Goal: Task Accomplishment & Management: Complete application form

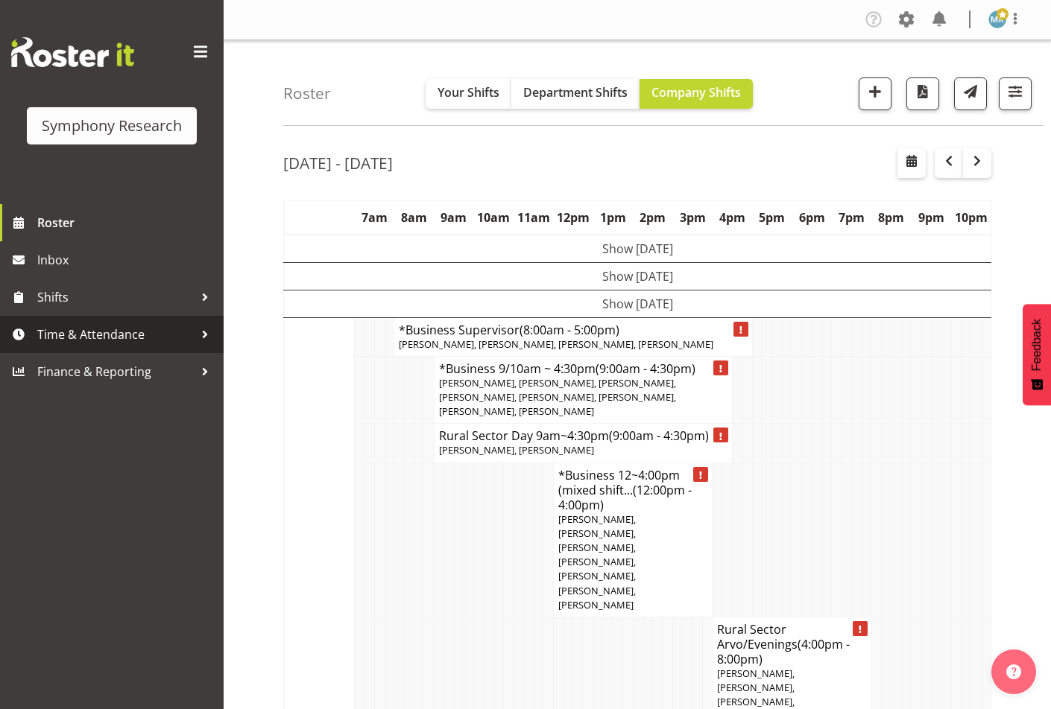
click at [113, 338] on span "Time & Attendance" at bounding box center [115, 334] width 157 height 22
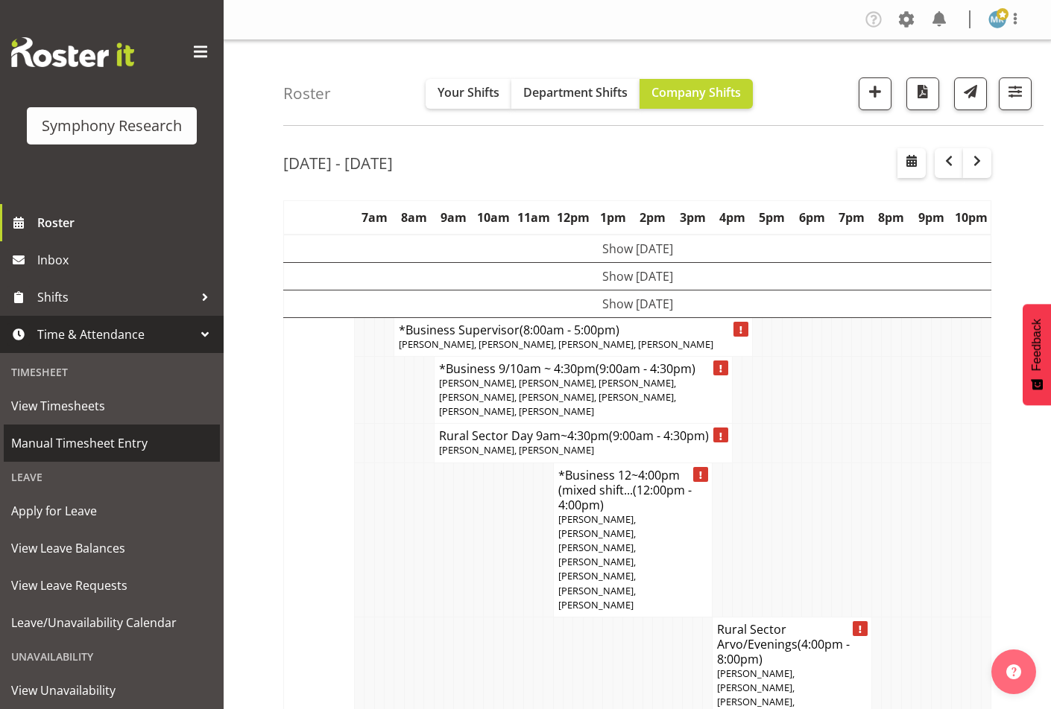
click at [69, 448] on span "Manual Timesheet Entry" at bounding box center [111, 443] width 201 height 22
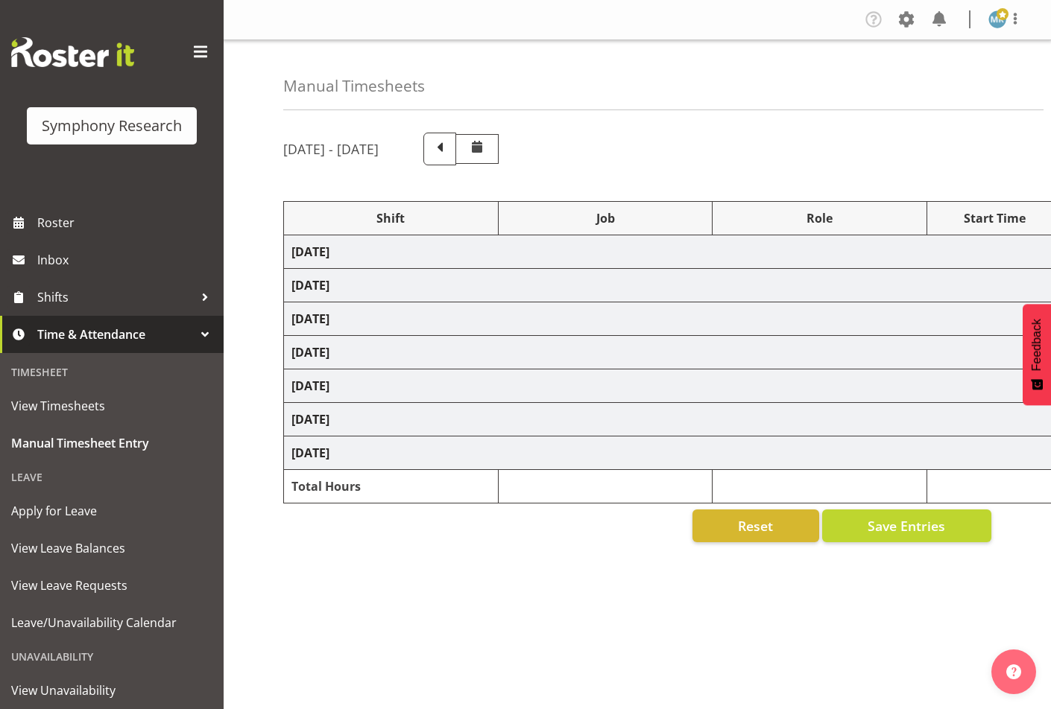
select select "26078"
select select "9426"
select select "47"
select select "48116"
select select "10632"
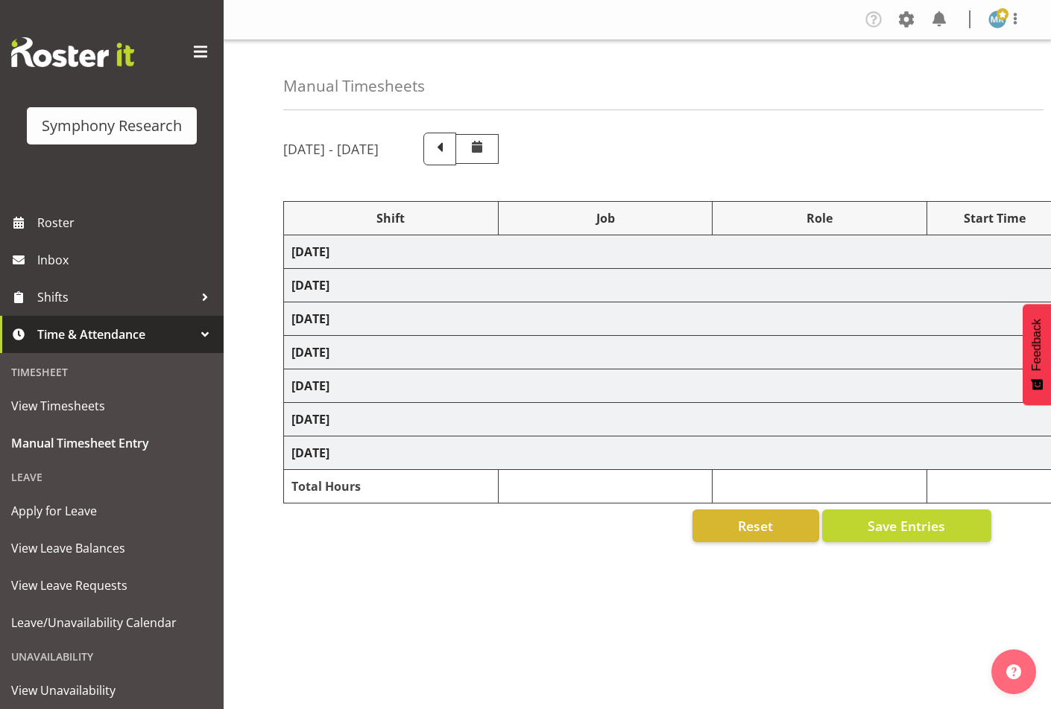
select select "47"
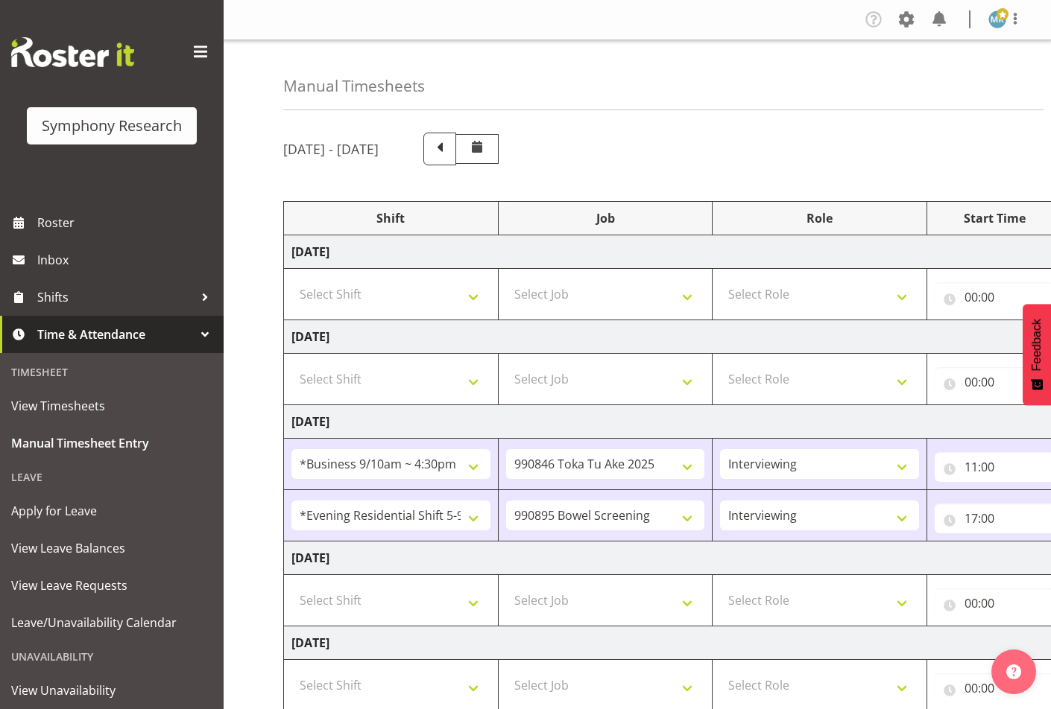
click at [725, 546] on td "[DATE]" at bounding box center [805, 559] width 1043 height 34
click at [447, 604] on select "Select Shift !!Weekend Residential (Roster IT Shift Label) *Business 9/10am ~ 4…" at bounding box center [390, 601] width 199 height 30
select select "26078"
click at [291, 586] on select "Select Shift !!Weekend Residential (Roster IT Shift Label) *Business 9/10am ~ 4…" at bounding box center [390, 601] width 199 height 30
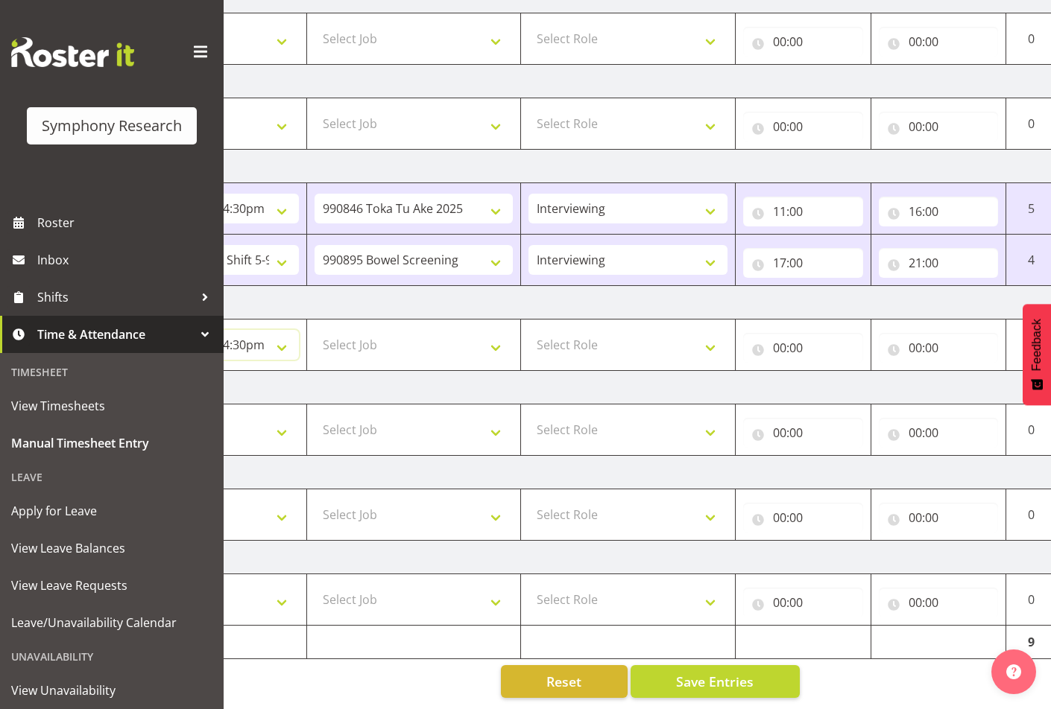
scroll to position [0, 276]
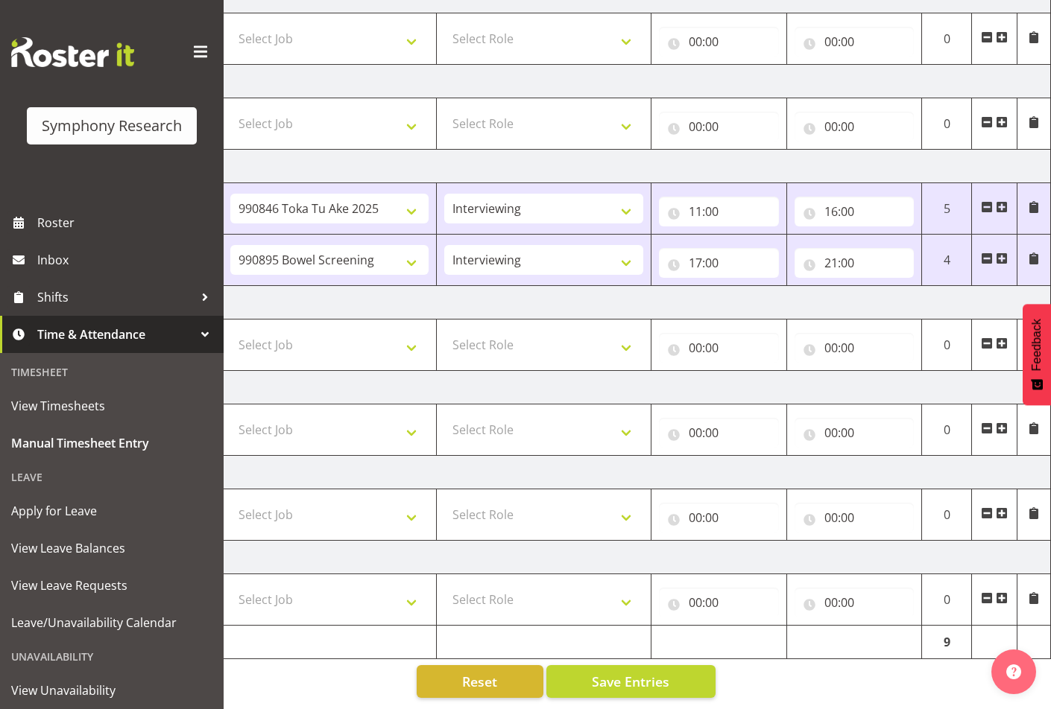
click at [1002, 338] on span at bounding box center [1002, 344] width 12 height 12
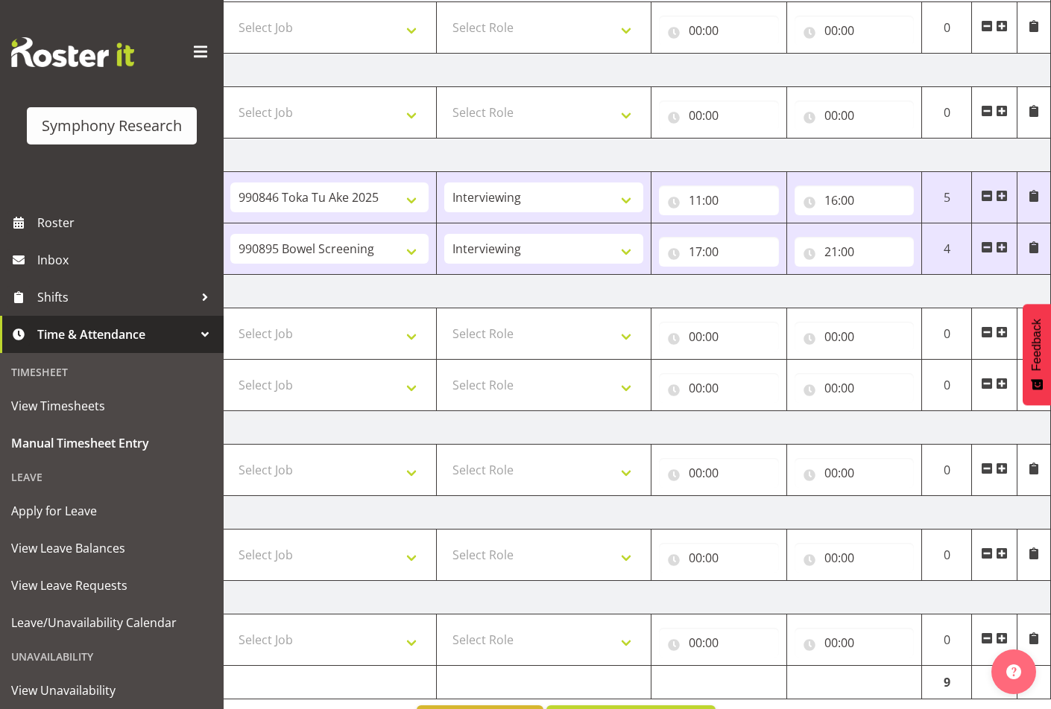
click at [1002, 335] on span at bounding box center [1002, 332] width 12 height 12
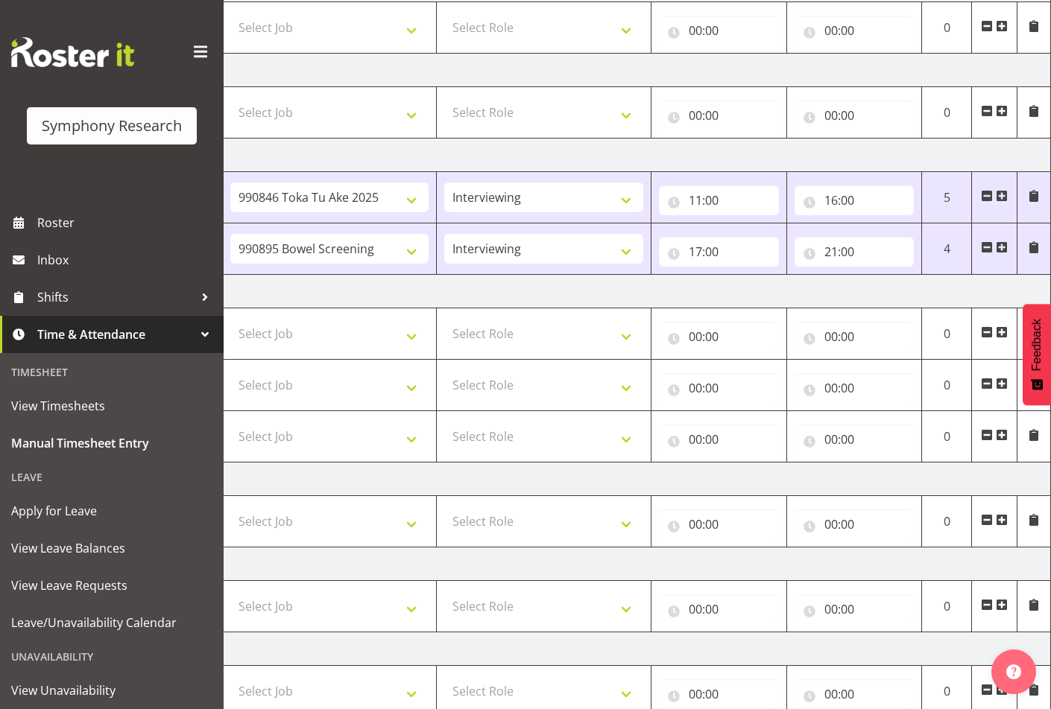
click at [1002, 335] on span at bounding box center [1002, 332] width 12 height 12
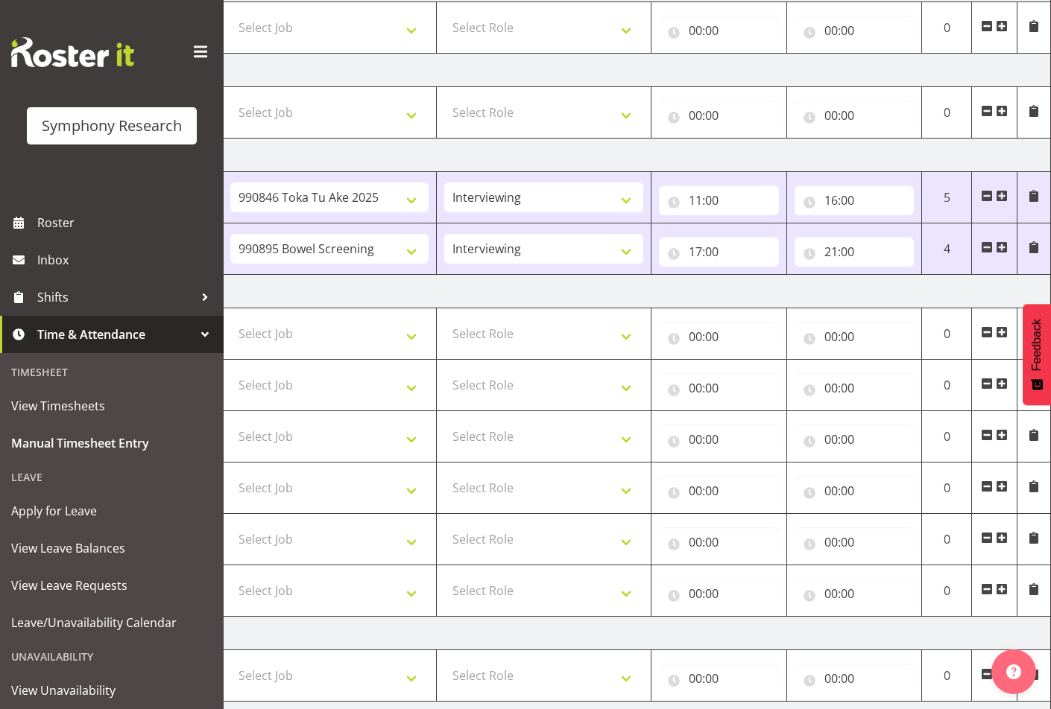
click at [1002, 335] on span at bounding box center [1002, 332] width 12 height 12
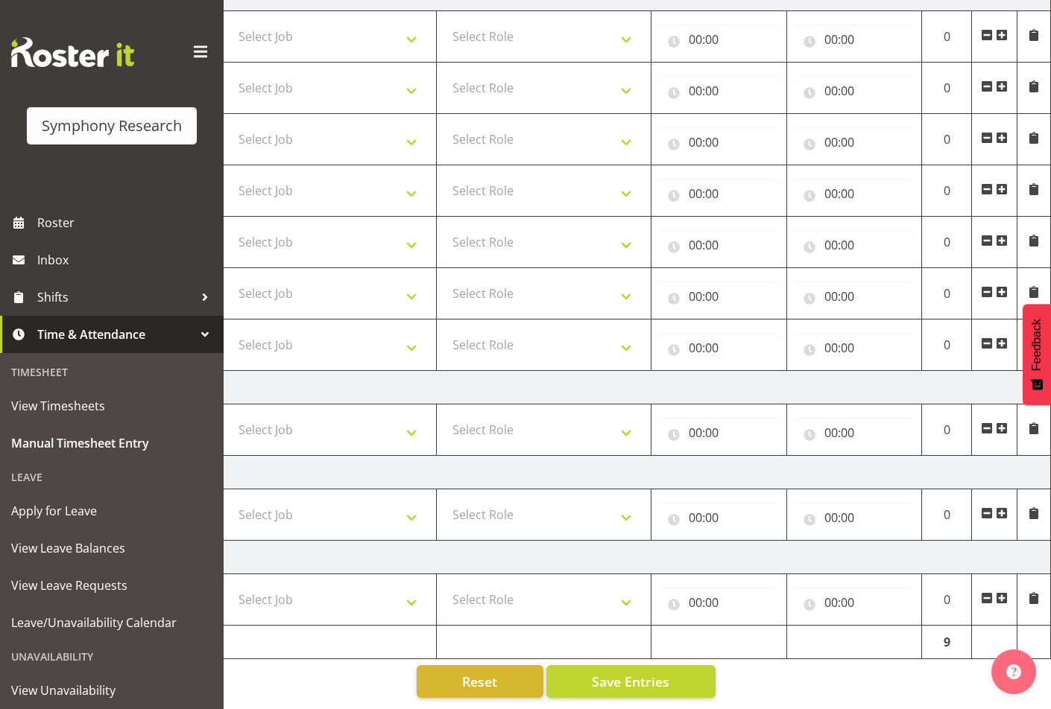
scroll to position [0, 0]
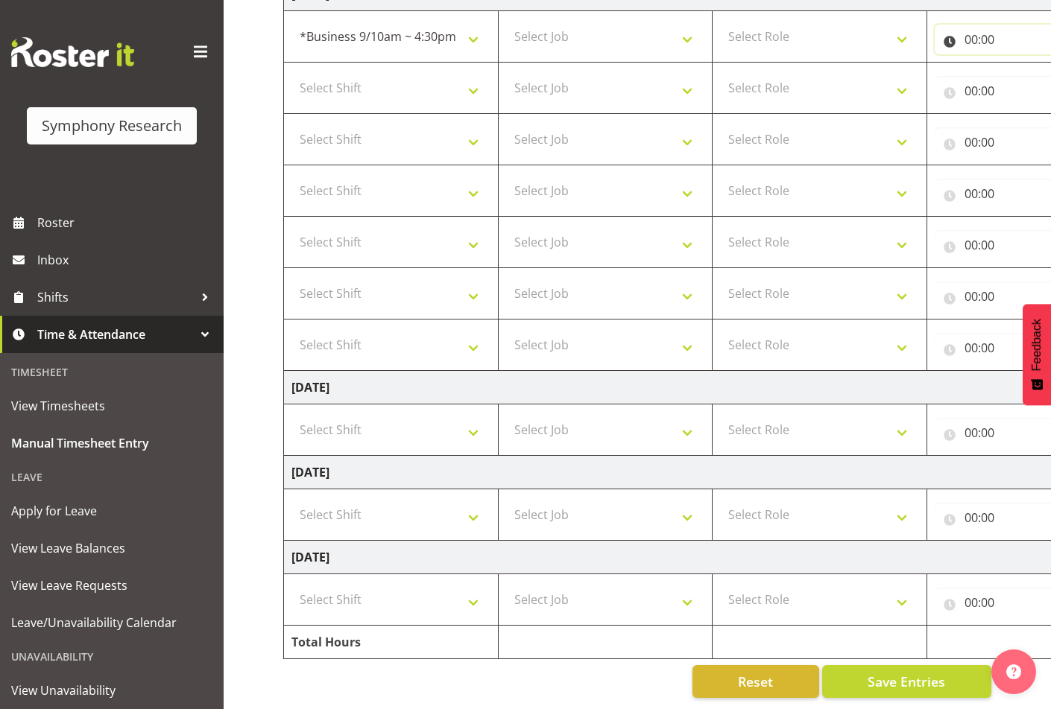
click at [993, 25] on input "00:00" at bounding box center [995, 40] width 120 height 30
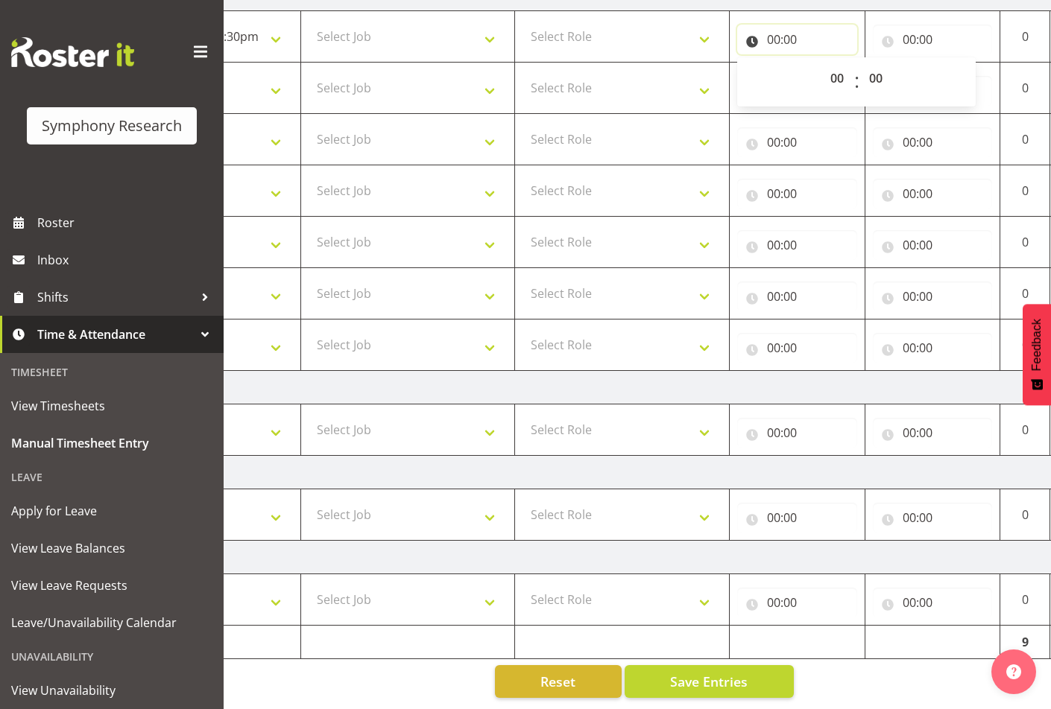
scroll to position [0, 209]
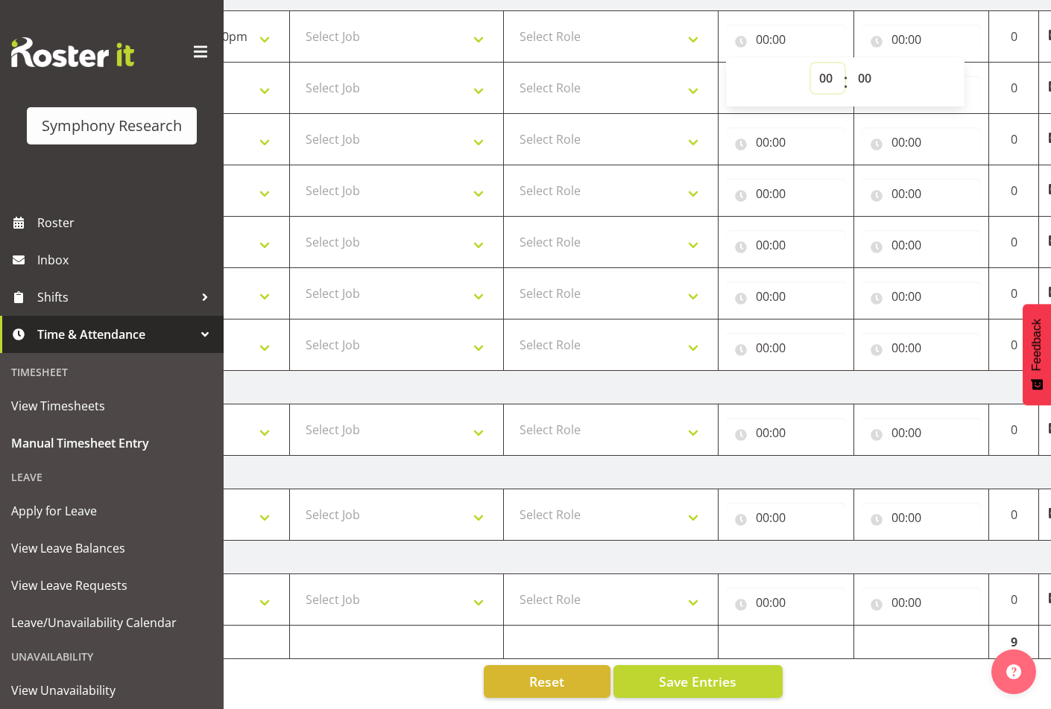
click at [828, 66] on select "00 01 02 03 04 05 06 07 08 09 10 11 12 13 14 15 16 17 18 19 20 21 22 23" at bounding box center [828, 78] width 34 height 30
select select "11"
click at [811, 63] on select "00 01 02 03 04 05 06 07 08 09 10 11 12 13 14 15 16 17 18 19 20 21 22 23" at bounding box center [828, 78] width 34 height 30
type input "11:00"
click at [865, 66] on select "00 01 02 03 04 05 06 07 08 09 10 11 12 13 14 15 16 17 18 19 20 21 22 23 24 25 2…" at bounding box center [867, 78] width 34 height 30
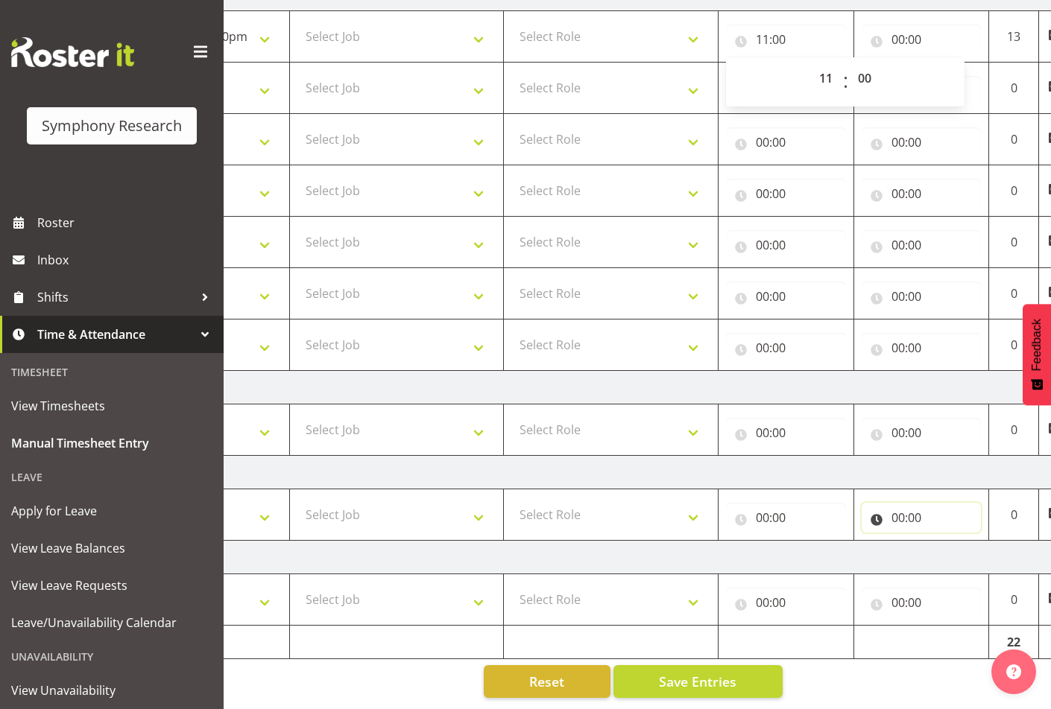
click at [885, 505] on input "00:00" at bounding box center [922, 518] width 120 height 30
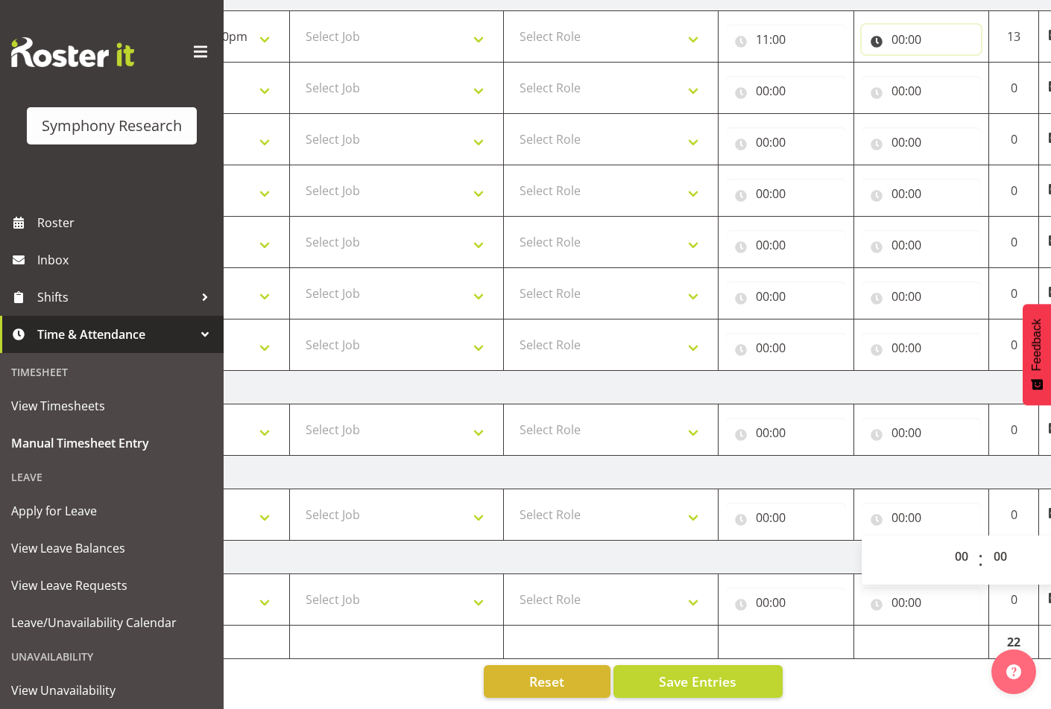
click at [922, 25] on input "00:00" at bounding box center [922, 40] width 120 height 30
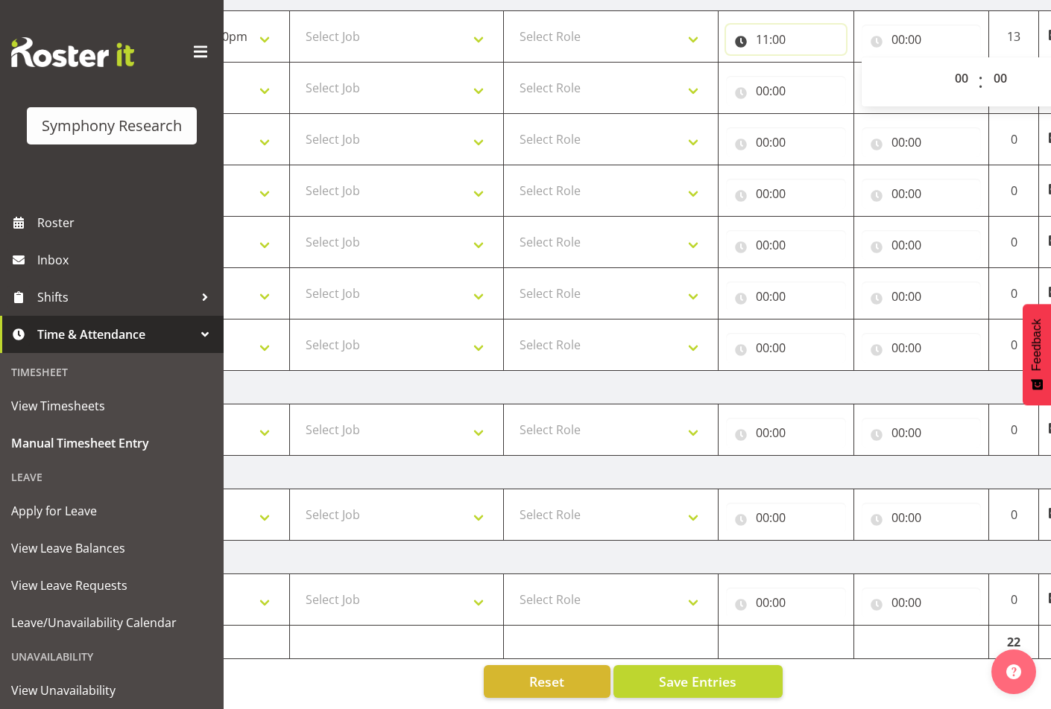
click at [778, 27] on input "11:00" at bounding box center [786, 40] width 120 height 30
click at [870, 72] on select "00 01 02 03 04 05 06 07 08 09 10 11 12 13 14 15 16 17 18 19 20 21 22 23 24 25 2…" at bounding box center [867, 78] width 34 height 30
select select "33"
click at [850, 63] on select "00 01 02 03 04 05 06 07 08 09 10 11 12 13 14 15 16 17 18 19 20 21 22 23 24 25 2…" at bounding box center [867, 78] width 34 height 30
type input "11:33"
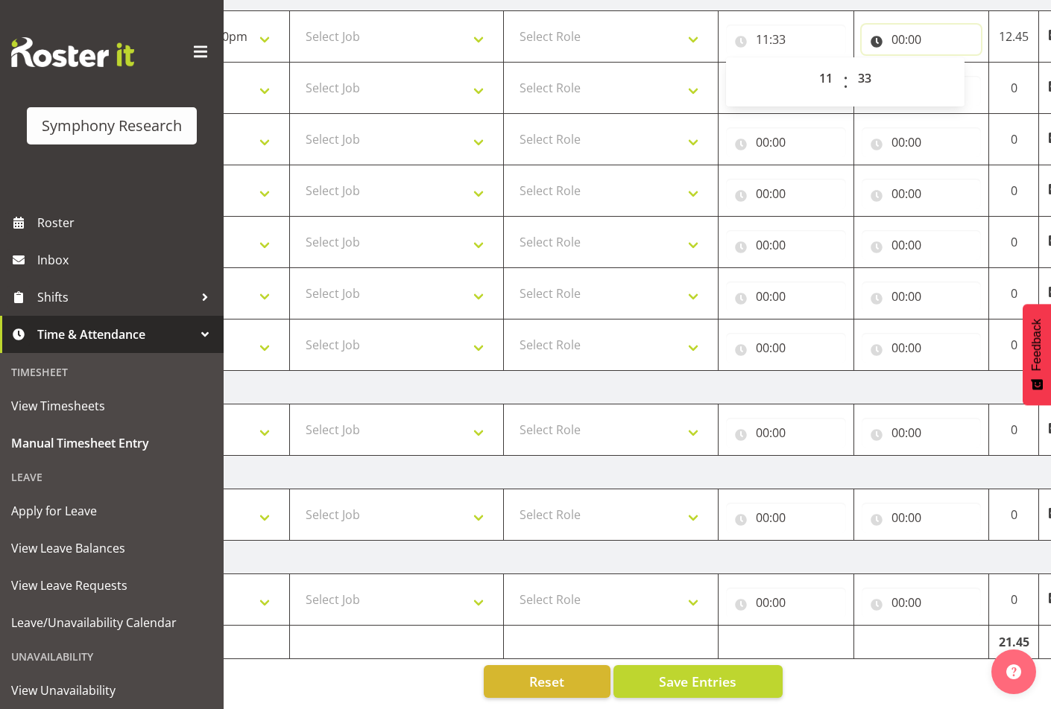
click at [885, 25] on input "00:00" at bounding box center [922, 40] width 120 height 30
click at [961, 66] on select "00 01 02 03 04 05 06 07 08 09 10 11 12 13 14 15 16 17 18 19 20 21 22 23" at bounding box center [963, 78] width 34 height 30
select select "11"
click at [946, 63] on select "00 01 02 03 04 05 06 07 08 09 10 11 12 13 14 15 16 17 18 19 20 21 22 23" at bounding box center [963, 78] width 34 height 30
type input "11:00"
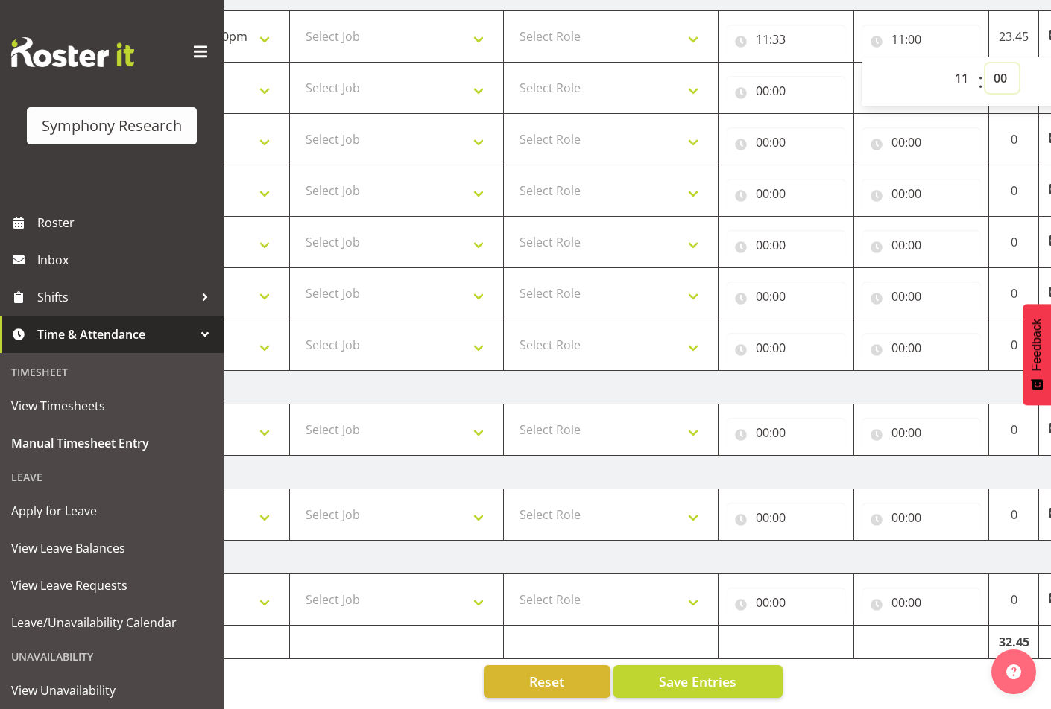
click at [998, 63] on select "00 01 02 03 04 05 06 07 08 09 10 11 12 13 14 15 16 17 18 19 20 21 22 23 24 25 2…" at bounding box center [1002, 78] width 34 height 30
select select "57"
click at [985, 63] on select "00 01 02 03 04 05 06 07 08 09 10 11 12 13 14 15 16 17 18 19 20 21 22 23 24 25 2…" at bounding box center [1002, 78] width 34 height 30
type input "11:57"
click at [784, 76] on input "00:00" at bounding box center [786, 91] width 120 height 30
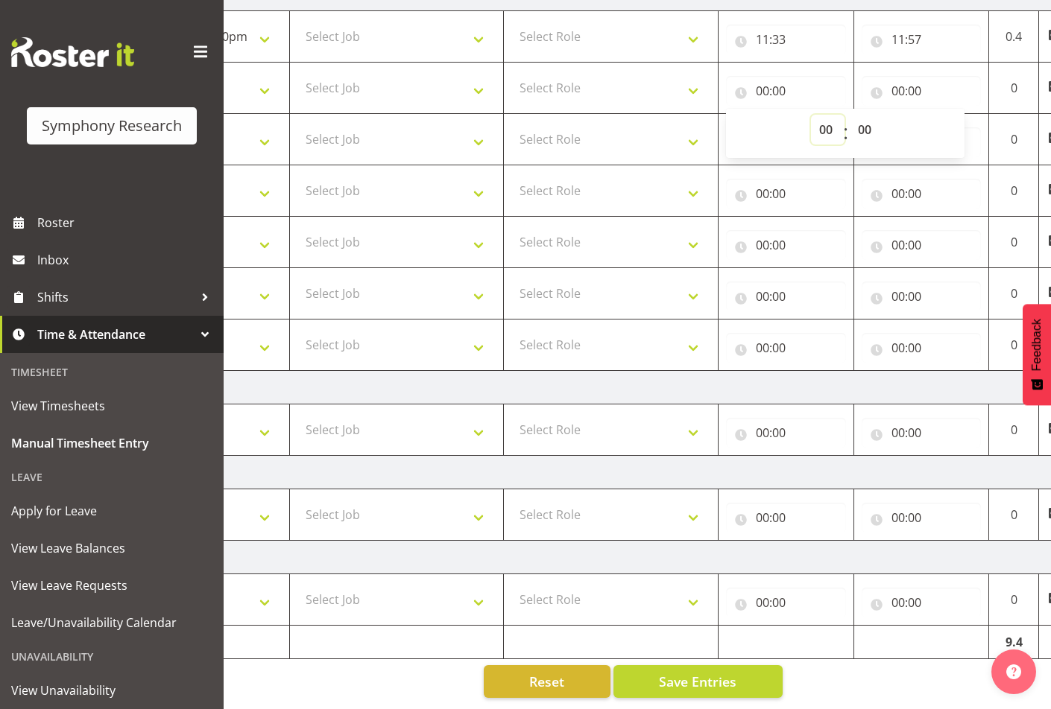
click at [828, 116] on select "00 01 02 03 04 05 06 07 08 09 10 11 12 13 14 15 16 17 18 19 20 21 22 23" at bounding box center [828, 130] width 34 height 30
select select "11"
click at [811, 115] on select "00 01 02 03 04 05 06 07 08 09 10 11 12 13 14 15 16 17 18 19 20 21 22 23" at bounding box center [828, 130] width 34 height 30
type input "11:00"
click at [867, 115] on select "00 01 02 03 04 05 06 07 08 09 10 11 12 13 14 15 16 17 18 19 20 21 22 23 24 25 2…" at bounding box center [867, 130] width 34 height 30
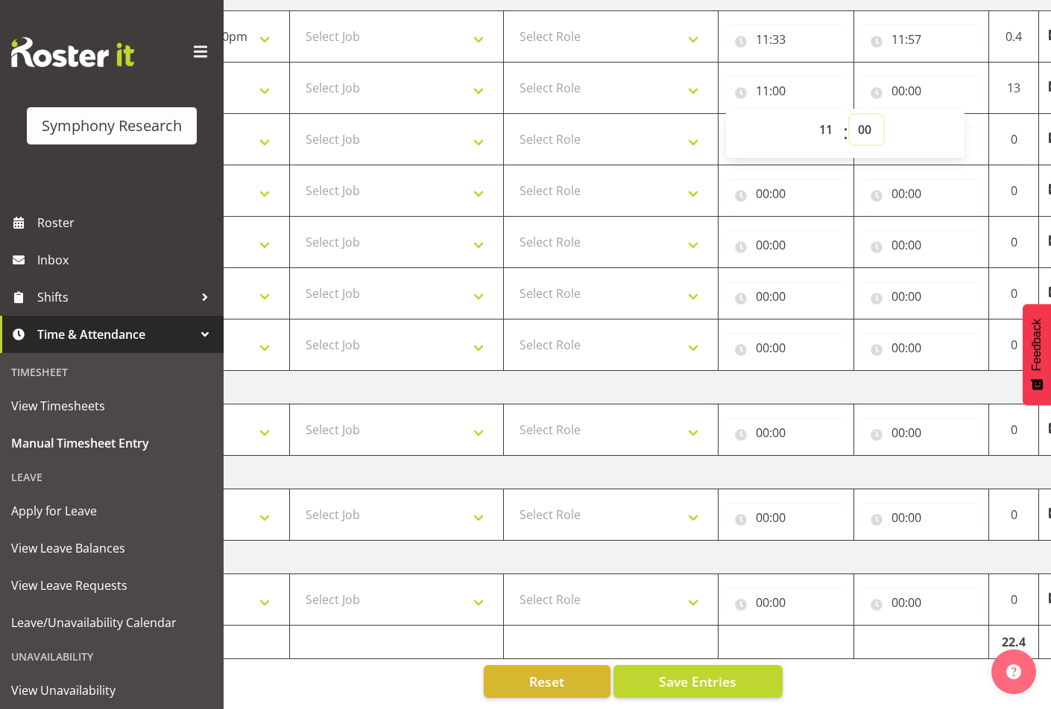
select select "57"
click at [850, 115] on select "00 01 02 03 04 05 06 07 08 09 10 11 12 13 14 15 16 17 18 19 20 21 22 23 24 25 2…" at bounding box center [867, 130] width 34 height 30
type input "11:57"
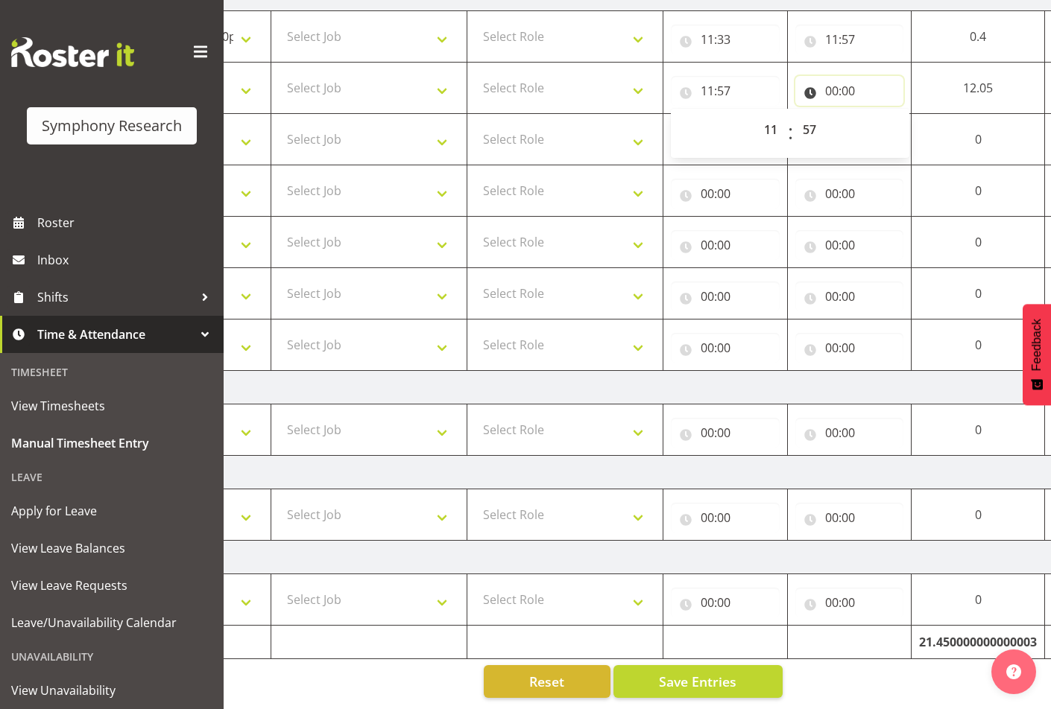
click at [862, 76] on input "00:00" at bounding box center [849, 91] width 109 height 30
click at [894, 115] on select "00 01 02 03 04 05 06 07 08 09 10 11 12 13 14 15 16 17 18 19 20 21 22 23" at bounding box center [897, 130] width 34 height 30
select select "12"
click at [883, 115] on select "00 01 02 03 04 05 06 07 08 09 10 11 12 13 14 15 16 17 18 19 20 21 22 23" at bounding box center [897, 130] width 34 height 30
type input "12:00"
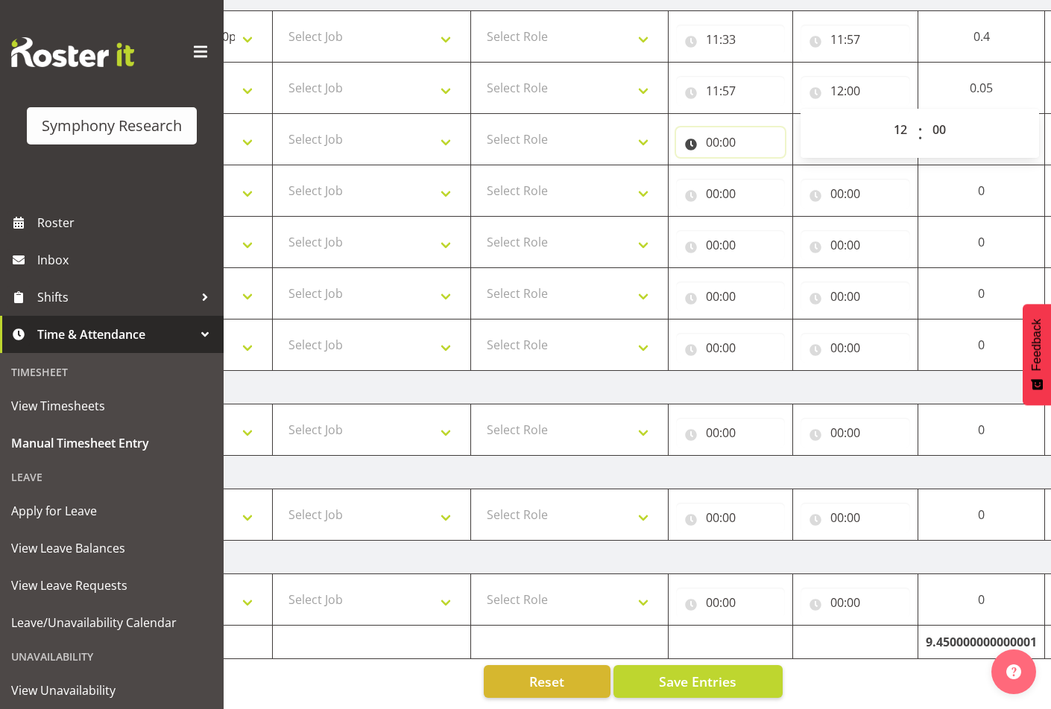
click at [734, 127] on input "00:00" at bounding box center [731, 142] width 110 height 30
click at [771, 166] on select "00 01 02 03 04 05 06 07 08 09 10 11 12 13 14 15 16 17 18 19 20 21 22 23" at bounding box center [778, 181] width 34 height 30
select select "12"
click at [761, 166] on select "00 01 02 03 04 05 06 07 08 09 10 11 12 13 14 15 16 17 18 19 20 21 22 23" at bounding box center [778, 181] width 34 height 30
type input "12:00"
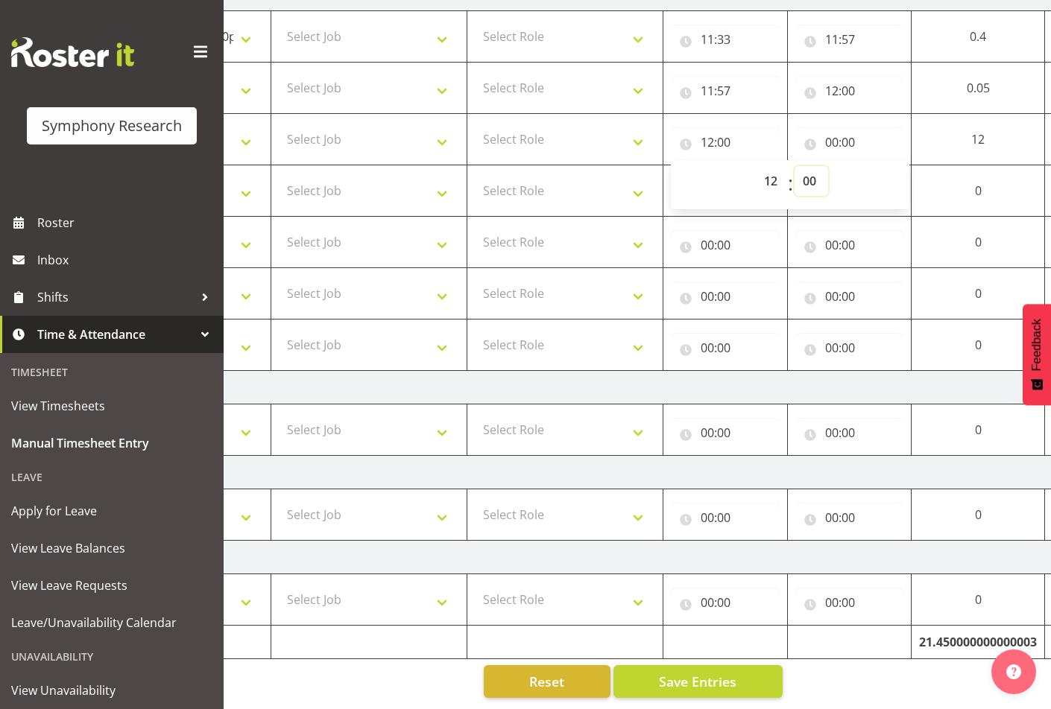
click at [820, 174] on select "00 01 02 03 04 05 06 07 08 09 10 11 12 13 14 15 16 17 18 19 20 21 22 23 24 25 2…" at bounding box center [811, 181] width 34 height 30
click at [854, 121] on div "00:00 00 01 02 03 04 05 06 07 08 09 10 11 12 13 14 15 16 17 18 19 20 21 22 23 :…" at bounding box center [849, 139] width 109 height 36
click at [867, 132] on input "00:00" at bounding box center [849, 142] width 109 height 30
click at [885, 176] on select "00 01 02 03 04 05 06 07 08 09 10 11 12 13 14 15 16 17 18 19 20 21 22 23" at bounding box center [897, 181] width 34 height 30
select select "13"
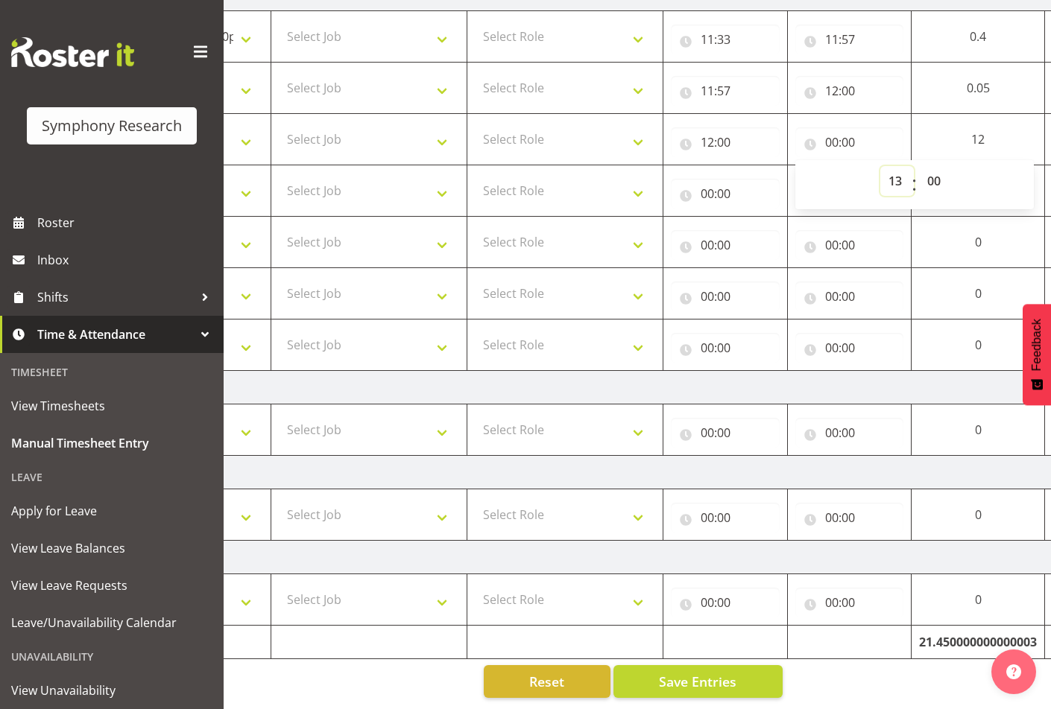
click at [880, 166] on select "00 01 02 03 04 05 06 07 08 09 10 11 12 13 14 15 16 17 18 19 20 21 22 23" at bounding box center [897, 181] width 34 height 30
type input "13:00"
click at [925, 171] on select "00 01 02 03 04 05 06 07 08 09 10 11 12 13 14 15 16 17 18 19 20 21 22 23 24 25 2…" at bounding box center [936, 181] width 34 height 30
select select "44"
click at [919, 166] on select "00 01 02 03 04 05 06 07 08 09 10 11 12 13 14 15 16 17 18 19 20 21 22 23 24 25 2…" at bounding box center [936, 181] width 34 height 30
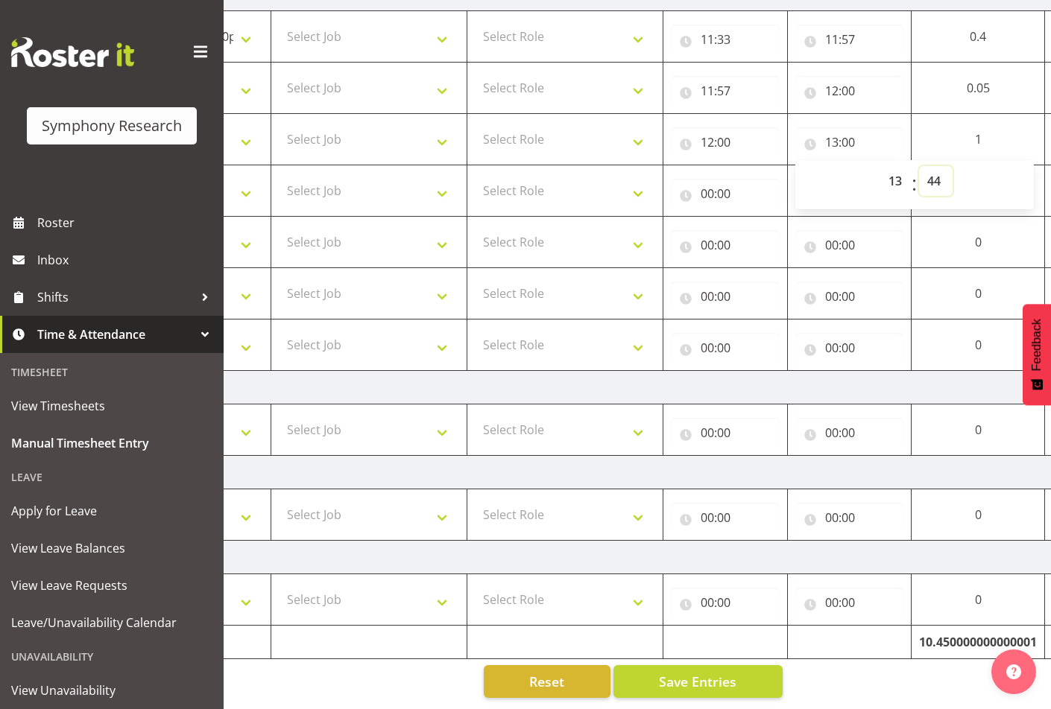
type input "13:44"
click at [729, 192] on input "00:00" at bounding box center [725, 194] width 109 height 30
click at [847, 127] on input "13:44" at bounding box center [849, 142] width 109 height 30
click at [927, 166] on select "00 01 02 03 04 05 06 07 08 09 10 11 12 13 14 15 16 17 18 19 20 21 22 23 24 25 2…" at bounding box center [936, 181] width 34 height 30
select select "34"
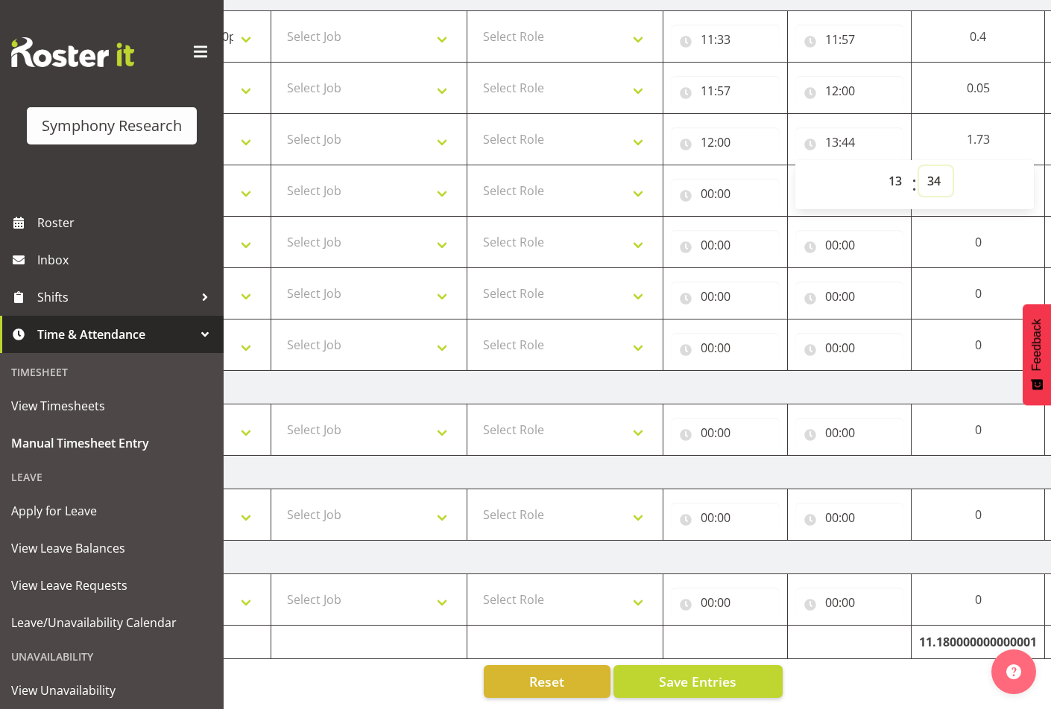
click at [919, 166] on select "00 01 02 03 04 05 06 07 08 09 10 11 12 13 14 15 16 17 18 19 20 21 22 23 24 25 2…" at bounding box center [936, 181] width 34 height 30
type input "13:34"
click at [727, 179] on input "00:00" at bounding box center [725, 194] width 109 height 30
click at [765, 218] on select "00 01 02 03 04 05 06 07 08 09 10 11 12 13 14 15 16 17 18 19 20 21 22 23" at bounding box center [773, 233] width 34 height 30
select select "13"
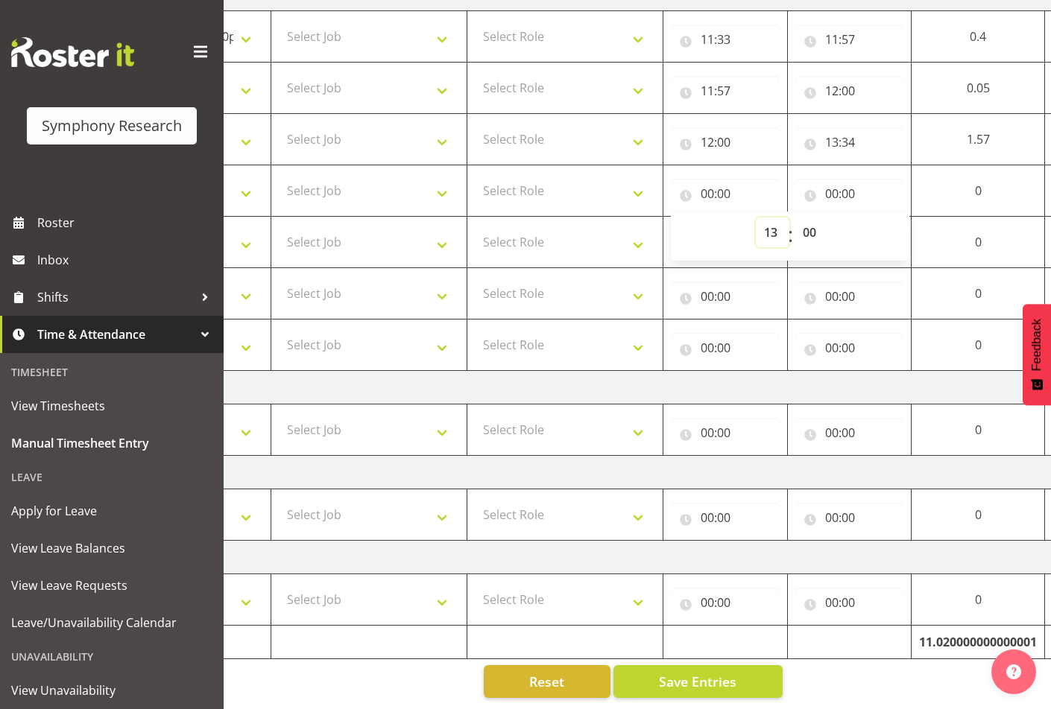
click at [756, 218] on select "00 01 02 03 04 05 06 07 08 09 10 11 12 13 14 15 16 17 18 19 20 21 22 23" at bounding box center [773, 233] width 34 height 30
type input "13:00"
click at [810, 228] on select "00 01 02 03 04 05 06 07 08 09 10 11 12 13 14 15 16 17 18 19 20 21 22 23 24 25 2…" at bounding box center [811, 233] width 34 height 30
select select "57"
click at [828, 218] on select "00 01 02 03 04 05 06 07 08 09 10 11 12 13 14 15 16 17 18 19 20 21 22 23 24 25 2…" at bounding box center [811, 233] width 34 height 30
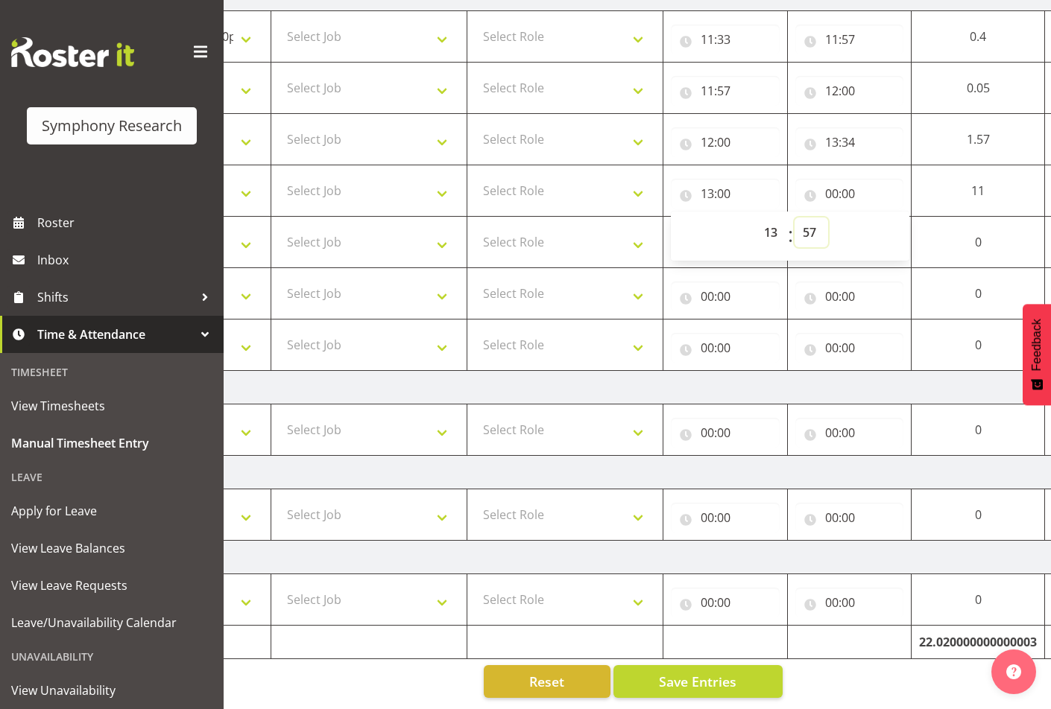
type input "13:57"
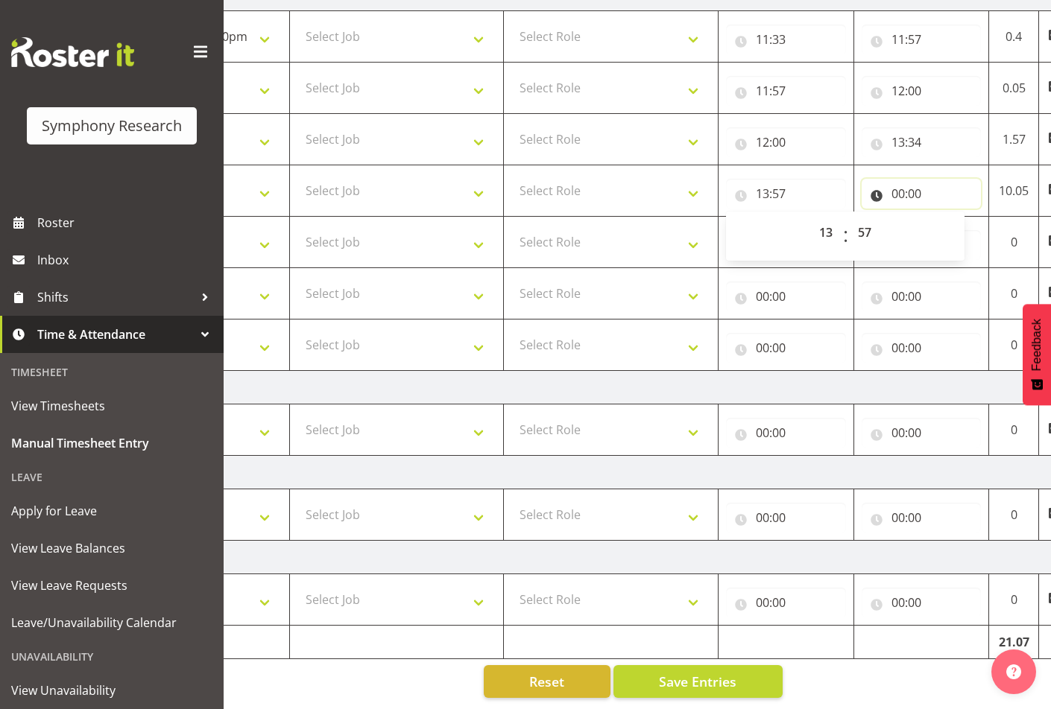
click at [935, 181] on input "00:00" at bounding box center [922, 194] width 120 height 30
click at [958, 228] on select "00 01 02 03 04 05 06 07 08 09 10 11 12 13 14 15 16 17 18 19 20 21 22 23" at bounding box center [963, 233] width 34 height 30
select select "16"
click at [946, 218] on select "00 01 02 03 04 05 06 07 08 09 10 11 12 13 14 15 16 17 18 19 20 21 22 23" at bounding box center [963, 233] width 34 height 30
type input "16:00"
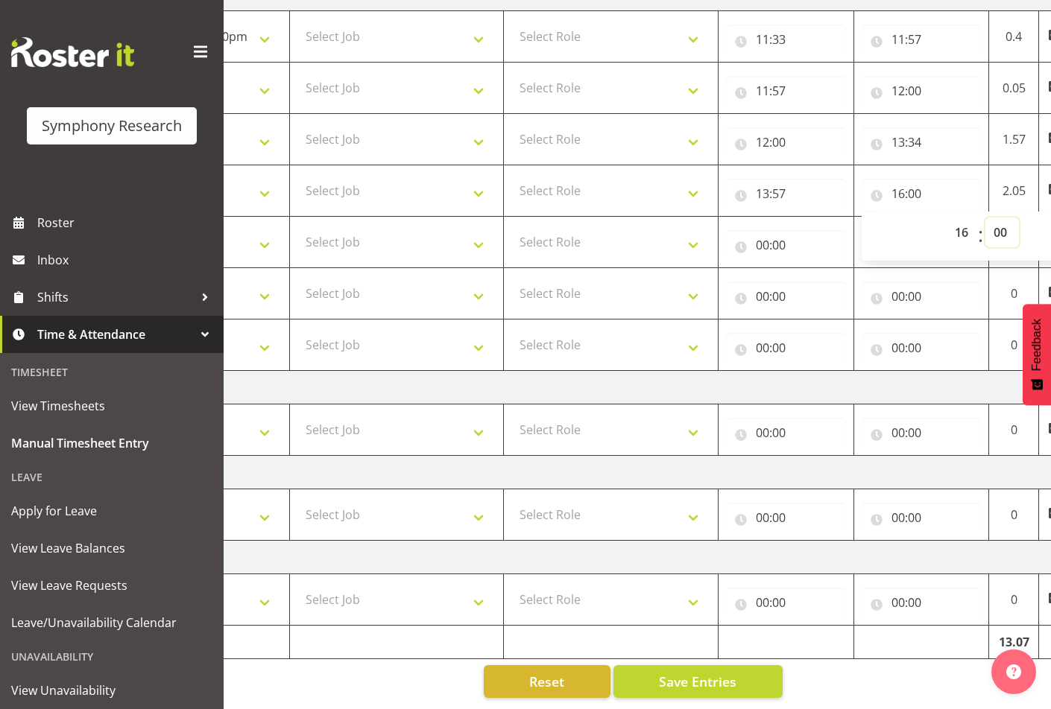
click at [1005, 221] on select "00 01 02 03 04 05 06 07 08 09 10 11 12 13 14 15 16 17 18 19 20 21 22 23 24 25 2…" at bounding box center [1002, 233] width 34 height 30
select select "47"
click at [985, 218] on select "00 01 02 03 04 05 06 07 08 09 10 11 12 13 14 15 16 17 18 19 20 21 22 23 24 25 2…" at bounding box center [1002, 233] width 34 height 30
type input "16:47"
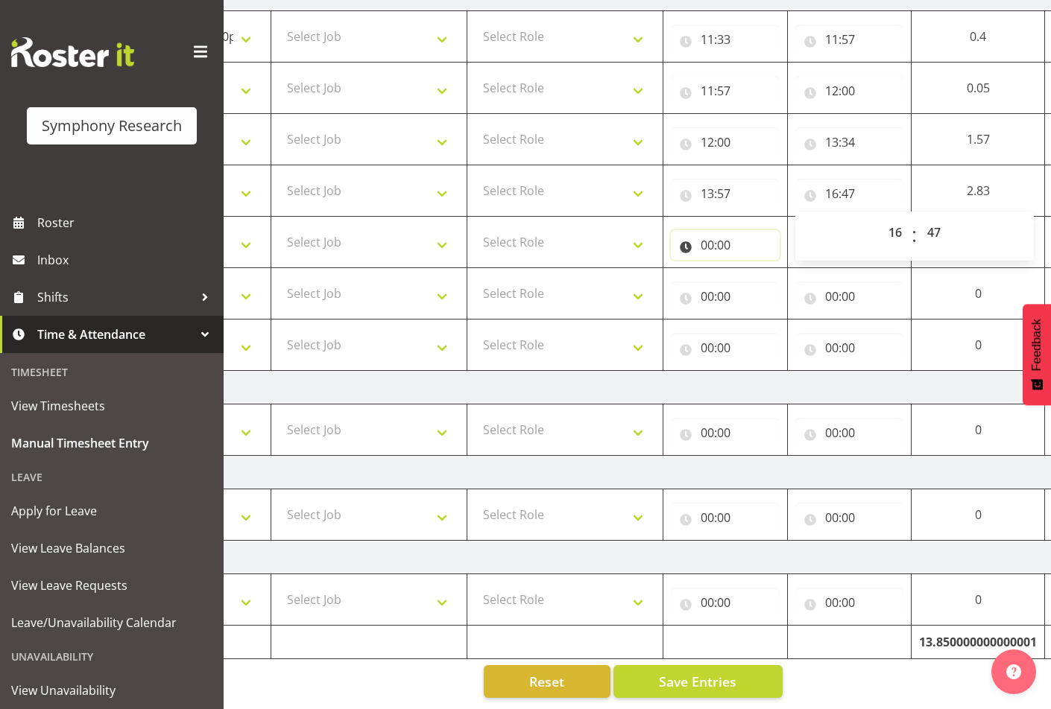
click at [732, 238] on input "00:00" at bounding box center [725, 245] width 109 height 30
click at [833, 184] on input "16:47" at bounding box center [849, 194] width 109 height 30
click at [883, 225] on select "00 01 02 03 04 05 06 07 08 09 10 11 12 13 14 15 16 17 18 19 20 21 22 23" at bounding box center [897, 233] width 34 height 30
select select "14"
click at [880, 218] on select "00 01 02 03 04 05 06 07 08 09 10 11 12 13 14 15 16 17 18 19 20 21 22 23" at bounding box center [897, 233] width 34 height 30
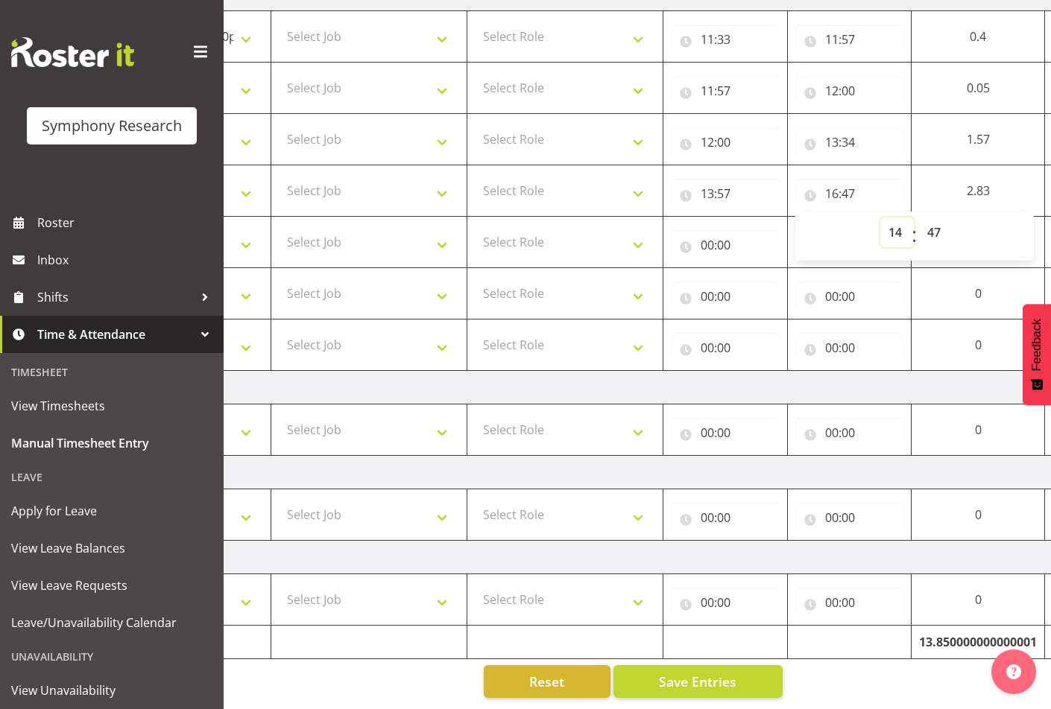
type input "14:47"
click at [708, 230] on input "00:00" at bounding box center [725, 245] width 109 height 30
click at [771, 275] on select "00 01 02 03 04 05 06 07 08 09 10 11 12 13 14 15 16 17 18 19 20 21 22 23" at bounding box center [773, 284] width 34 height 30
select select "15"
click at [789, 269] on select "00 01 02 03 04 05 06 07 08 09 10 11 12 13 14 15 16 17 18 19 20 21 22 23" at bounding box center [773, 284] width 34 height 30
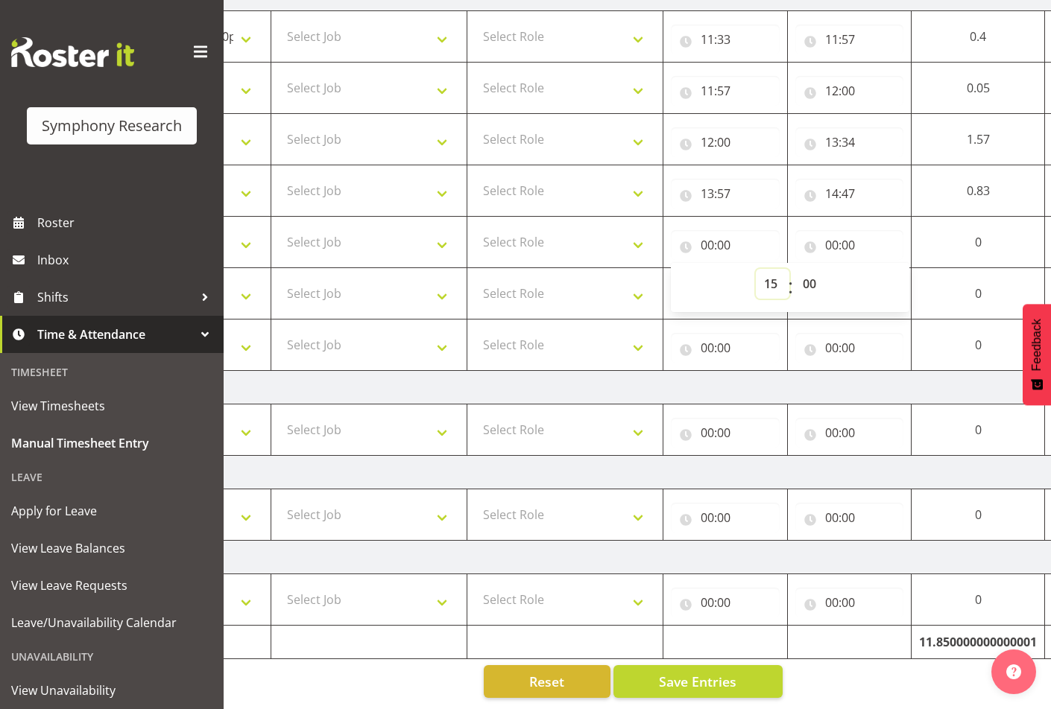
type input "15:00"
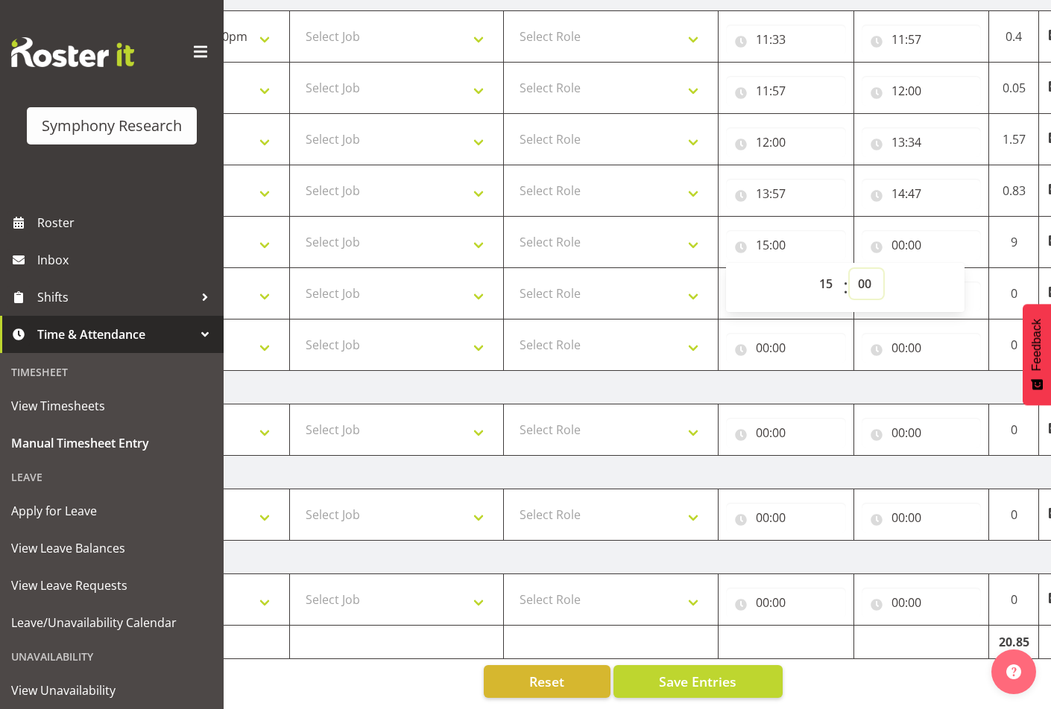
click at [875, 275] on select "00 01 02 03 04 05 06 07 08 09 10 11 12 13 14 15 16 17 18 19 20 21 22 23 24 25 2…" at bounding box center [867, 284] width 34 height 30
select select "18"
click at [850, 269] on select "00 01 02 03 04 05 06 07 08 09 10 11 12 13 14 15 16 17 18 19 20 21 22 23 24 25 2…" at bounding box center [867, 284] width 34 height 30
type input "15:18"
click at [920, 230] on input "00:00" at bounding box center [922, 245] width 120 height 30
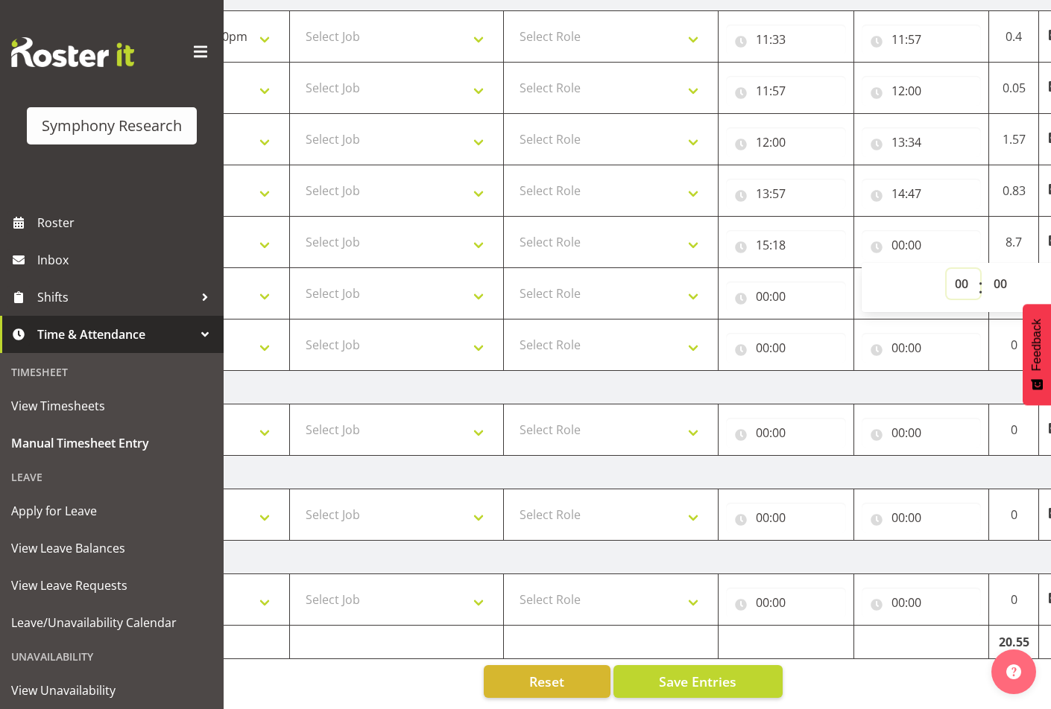
click at [955, 277] on select "00 01 02 03 04 05 06 07 08 09 10 11 12 13 14 15 16 17 18 19 20 21 22 23" at bounding box center [963, 284] width 34 height 30
select select "15"
click at [946, 269] on select "00 01 02 03 04 05 06 07 08 09 10 11 12 13 14 15 16 17 18 19 20 21 22 23" at bounding box center [963, 284] width 34 height 30
type input "15:00"
click at [1000, 269] on select "00 01 02 03 04 05 06 07 08 09 10 11 12 13 14 15 16 17 18 19 20 21 22 23 24 25 2…" at bounding box center [1002, 284] width 34 height 30
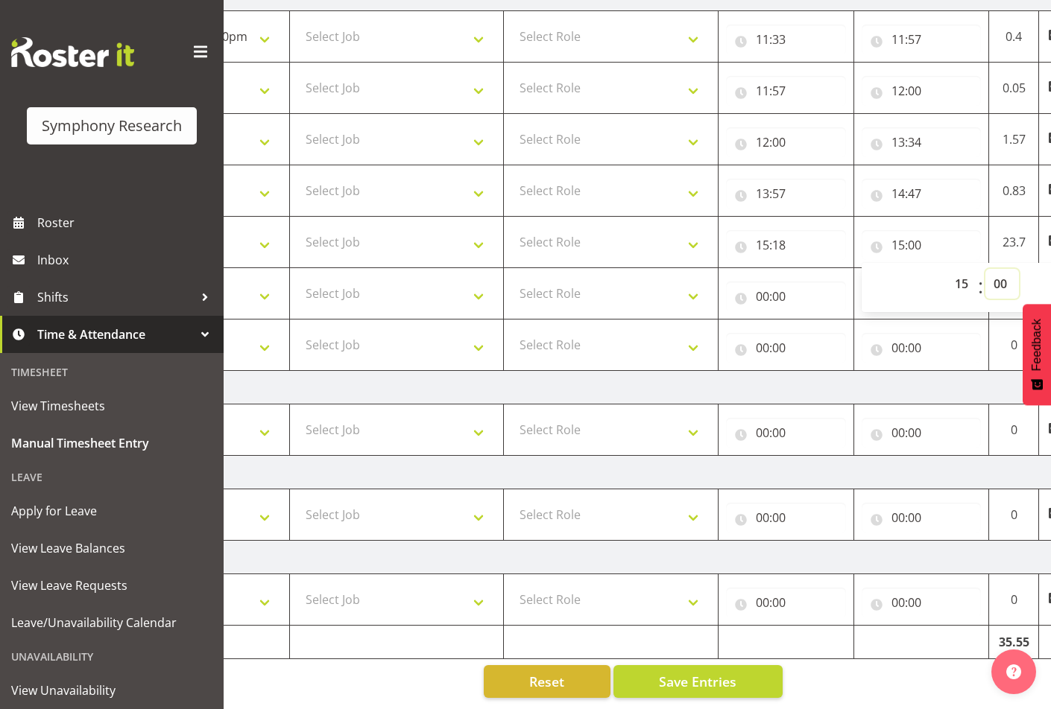
select select "28"
click at [985, 269] on select "00 01 02 03 04 05 06 07 08 09 10 11 12 13 14 15 16 17 18 19 20 21 22 23 24 25 2…" at bounding box center [1002, 284] width 34 height 30
type input "15:28"
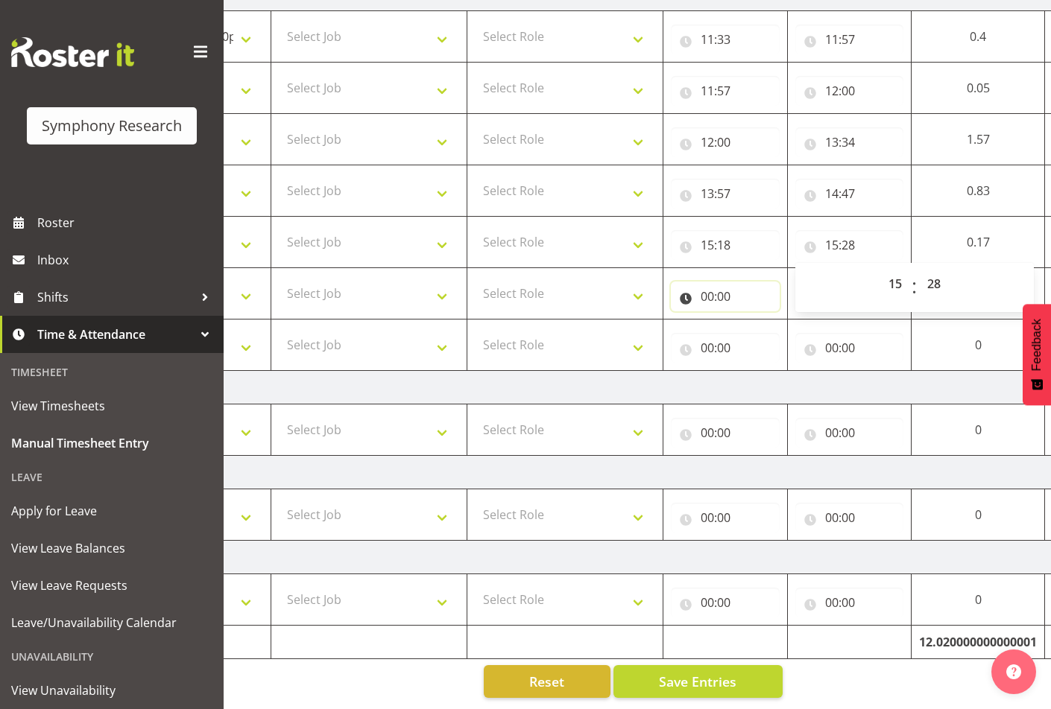
click at [724, 282] on input "00:00" at bounding box center [725, 297] width 109 height 30
click at [765, 320] on select "00 01 02 03 04 05 06 07 08 09 10 11 12 13 14 15 16 17 18 19 20 21 22 23" at bounding box center [773, 335] width 34 height 30
select select "15"
click at [756, 320] on select "00 01 02 03 04 05 06 07 08 09 10 11 12 13 14 15 16 17 18 19 20 21 22 23" at bounding box center [773, 335] width 34 height 30
type input "15:00"
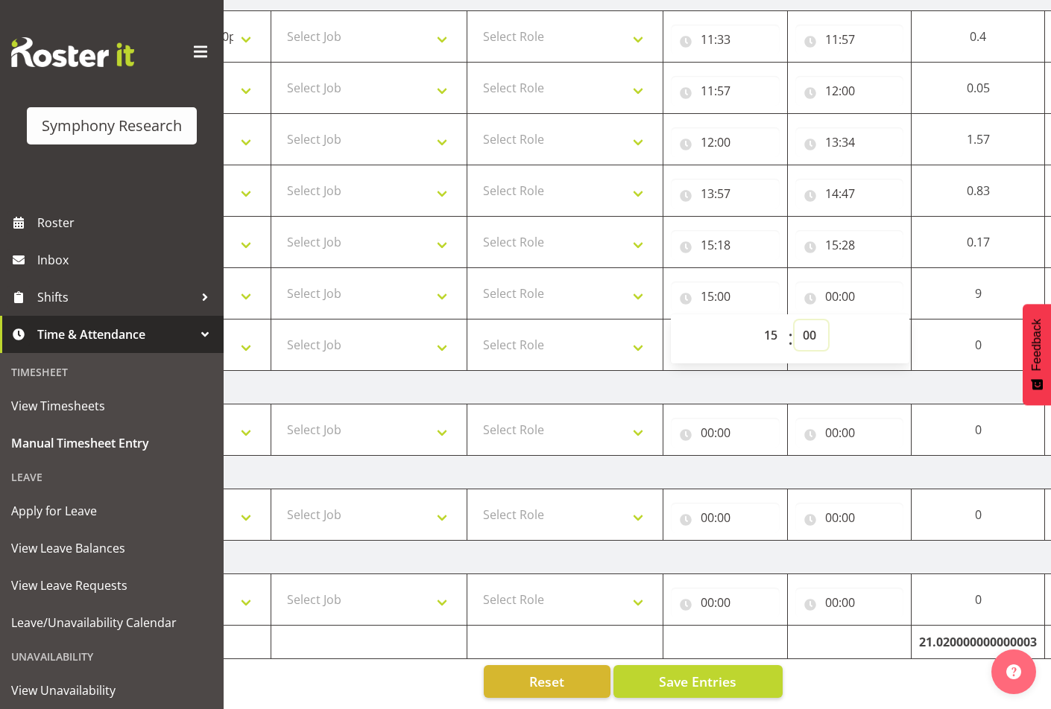
click at [815, 325] on select "00 01 02 03 04 05 06 07 08 09 10 11 12 13 14 15 16 17 18 19 20 21 22 23 24 25 2…" at bounding box center [811, 335] width 34 height 30
select select "28"
click at [828, 320] on select "00 01 02 03 04 05 06 07 08 09 10 11 12 13 14 15 16 17 18 19 20 21 22 23 24 25 2…" at bounding box center [811, 335] width 34 height 30
type input "15:28"
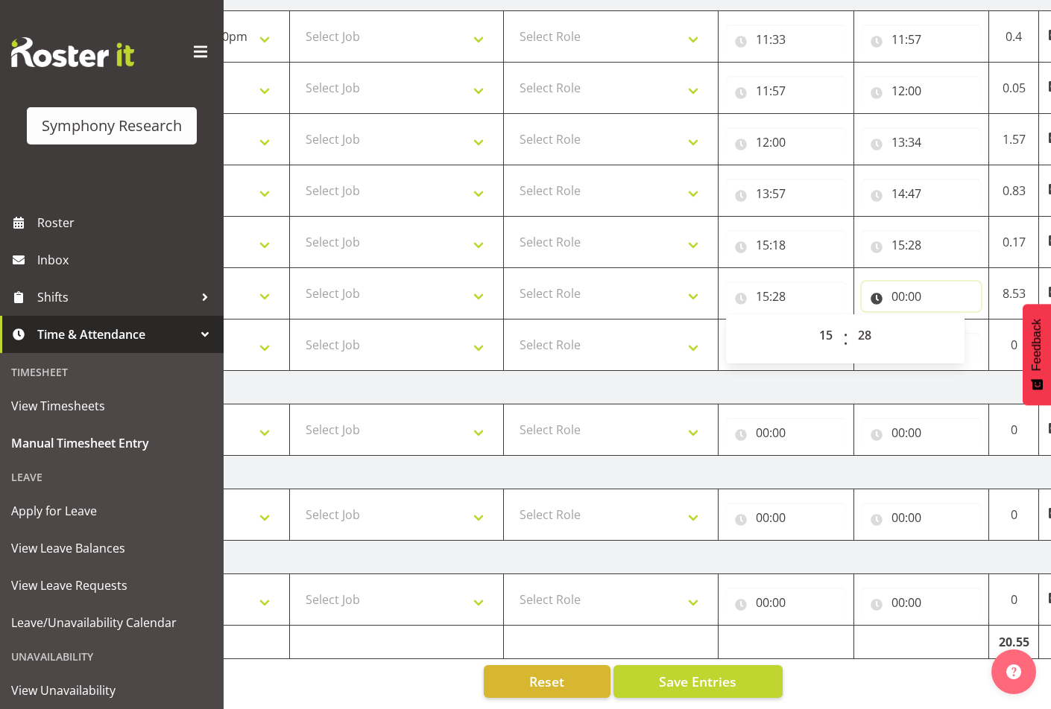
click at [929, 283] on input "00:00" at bounding box center [922, 297] width 120 height 30
click at [966, 332] on select "00 01 02 03 04 05 06 07 08 09 10 11 12 13 14 15 16 17 18 19 20 21 22 23" at bounding box center [963, 335] width 34 height 30
select select "15"
click at [946, 320] on select "00 01 02 03 04 05 06 07 08 09 10 11 12 13 14 15 16 17 18 19 20 21 22 23" at bounding box center [963, 335] width 34 height 30
type input "15:00"
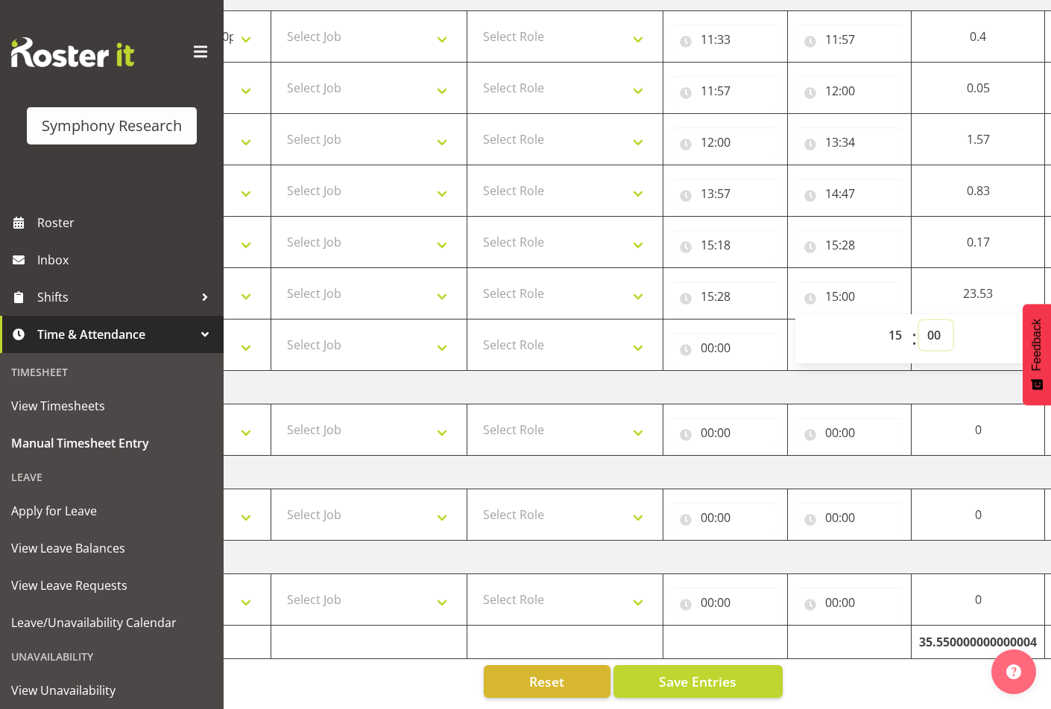
click at [935, 325] on select "00 01 02 03 04 05 06 07 08 09 10 11 12 13 14 15 16 17 18 19 20 21 22 23 24 25 2…" at bounding box center [936, 335] width 34 height 30
select select "31"
click at [919, 320] on select "00 01 02 03 04 05 06 07 08 09 10 11 12 13 14 15 16 17 18 19 20 21 22 23 24 25 2…" at bounding box center [936, 335] width 34 height 30
type input "15:31"
click at [727, 333] on input "00:00" at bounding box center [725, 348] width 109 height 30
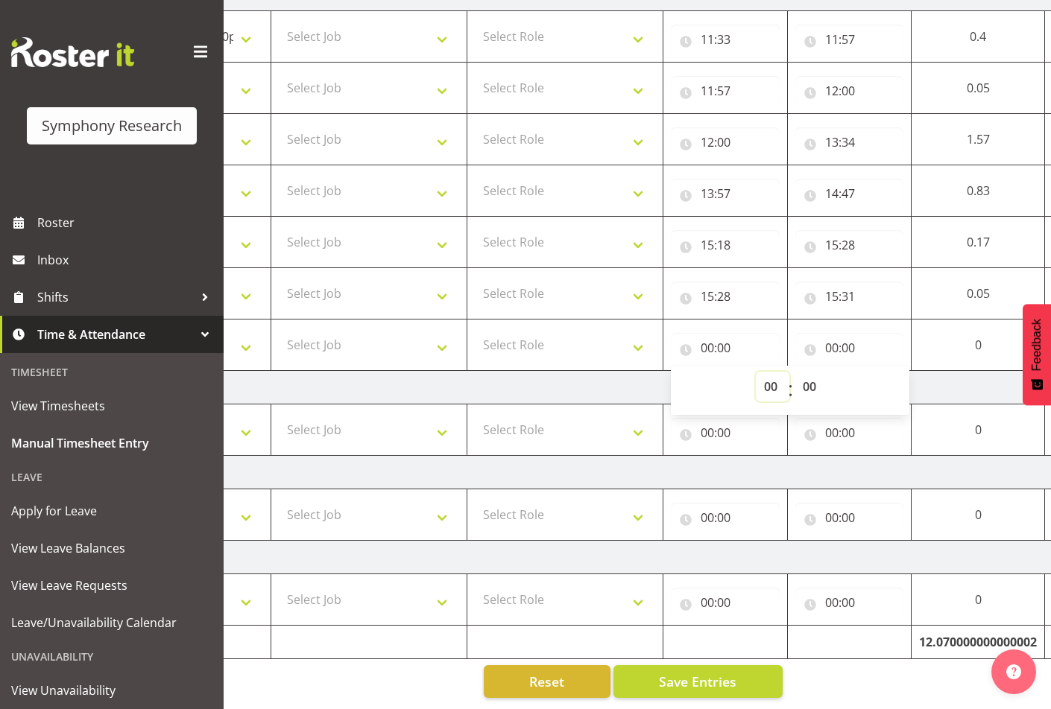
click at [765, 382] on select "00 01 02 03 04 05 06 07 08 09 10 11 12 13 14 15 16 17 18 19 20 21 22 23" at bounding box center [773, 387] width 34 height 30
select select "15"
click at [789, 372] on select "00 01 02 03 04 05 06 07 08 09 10 11 12 13 14 15 16 17 18 19 20 21 22 23" at bounding box center [773, 387] width 34 height 30
type input "15:00"
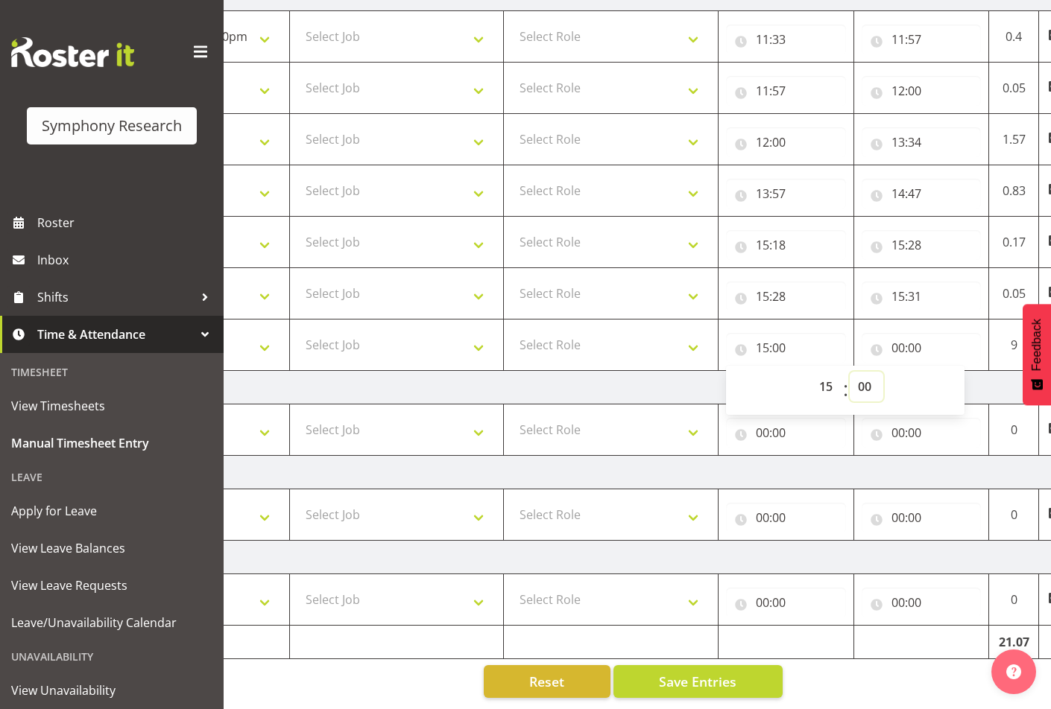
click at [870, 374] on select "00 01 02 03 04 05 06 07 08 09 10 11 12 13 14 15 16 17 18 19 20 21 22 23 24 25 2…" at bounding box center [867, 387] width 34 height 30
select select "31"
click at [850, 372] on select "00 01 02 03 04 05 06 07 08 09 10 11 12 13 14 15 16 17 18 19 20 21 22 23 24 25 2…" at bounding box center [867, 387] width 34 height 30
type input "15:31"
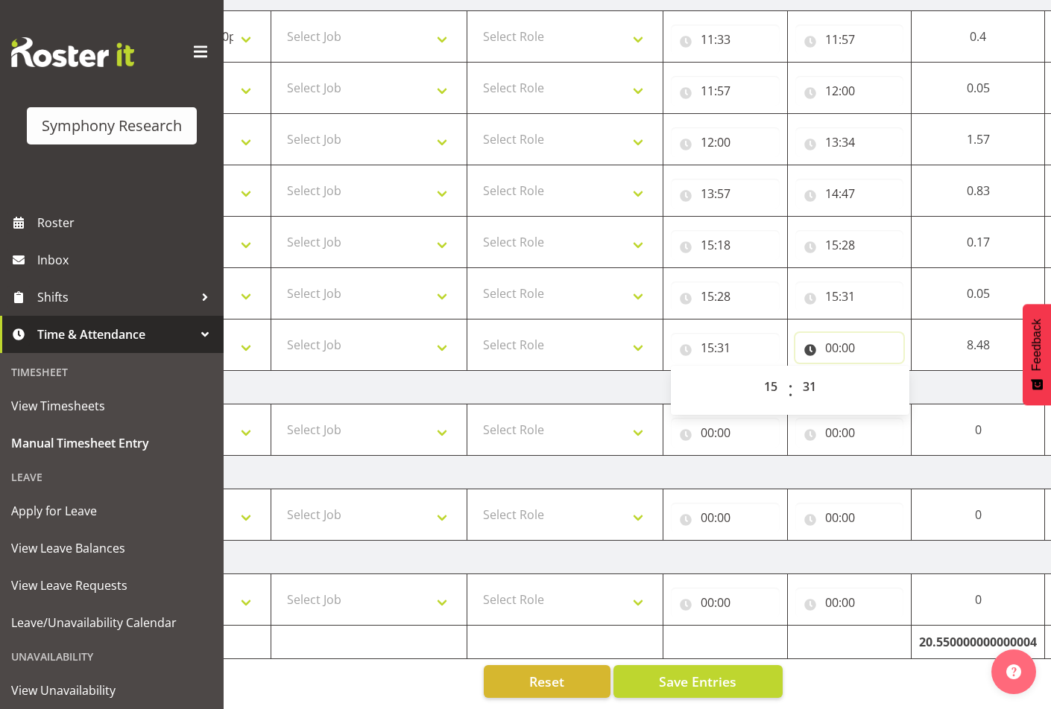
click at [875, 338] on input "00:00" at bounding box center [849, 348] width 109 height 30
click at [891, 374] on select "00 01 02 03 04 05 06 07 08 09 10 11 12 13 14 15 16 17 18 19 20 21 22 23" at bounding box center [897, 387] width 34 height 30
select select "16"
click at [880, 372] on select "00 01 02 03 04 05 06 07 08 09 10 11 12 13 14 15 16 17 18 19 20 21 22 23" at bounding box center [897, 387] width 34 height 30
type input "16:00"
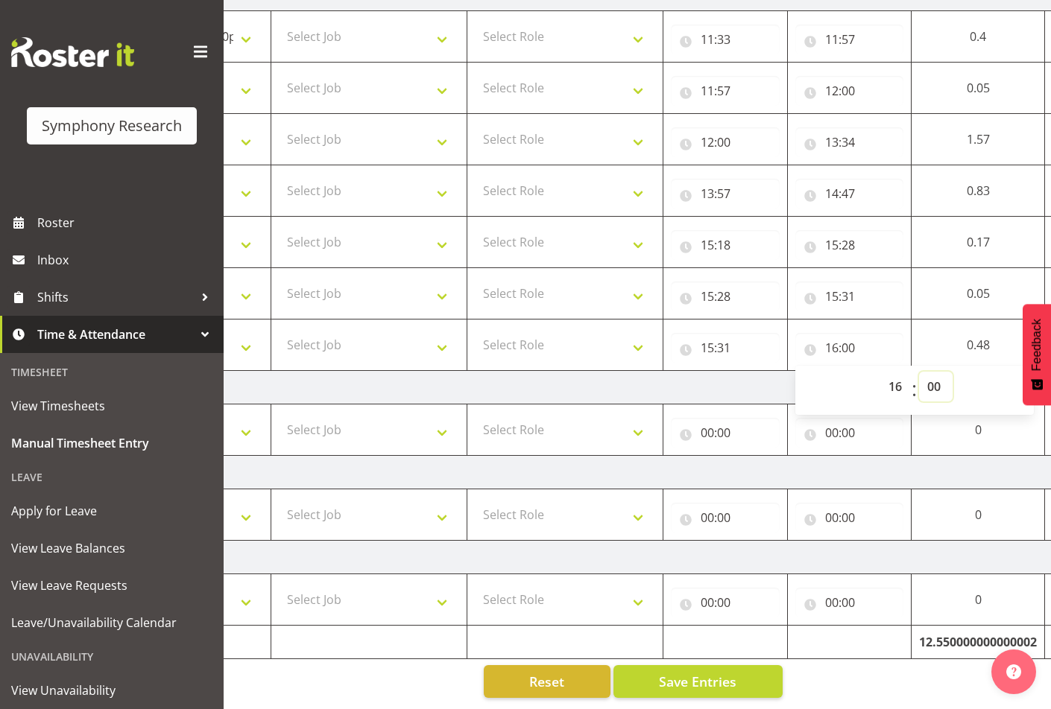
click at [929, 379] on select "00 01 02 03 04 05 06 07 08 09 10 11 12 13 14 15 16 17 18 19 20 21 22 23 24 25 2…" at bounding box center [936, 387] width 34 height 30
select select "33"
click at [919, 372] on select "00 01 02 03 04 05 06 07 08 09 10 11 12 13 14 15 16 17 18 19 20 21 22 23 24 25 2…" at bounding box center [936, 387] width 34 height 30
type input "16:33"
click at [586, 332] on select "Select Role Supervisor Interviewing Briefing" at bounding box center [565, 345] width 180 height 30
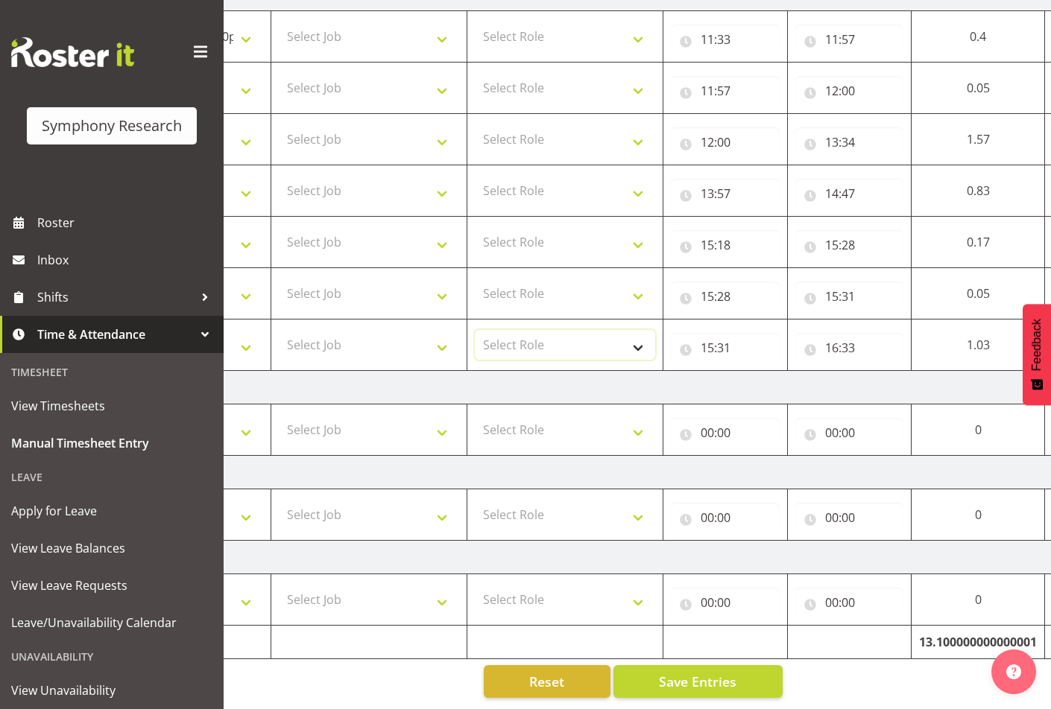
select select "47"
click at [475, 330] on select "Select Role Supervisor Interviewing Briefing" at bounding box center [565, 345] width 180 height 30
click at [557, 285] on select "Select Role Supervisor Interviewing Briefing" at bounding box center [565, 294] width 180 height 30
select select "47"
click at [475, 279] on select "Select Role Supervisor Interviewing Briefing" at bounding box center [565, 294] width 180 height 30
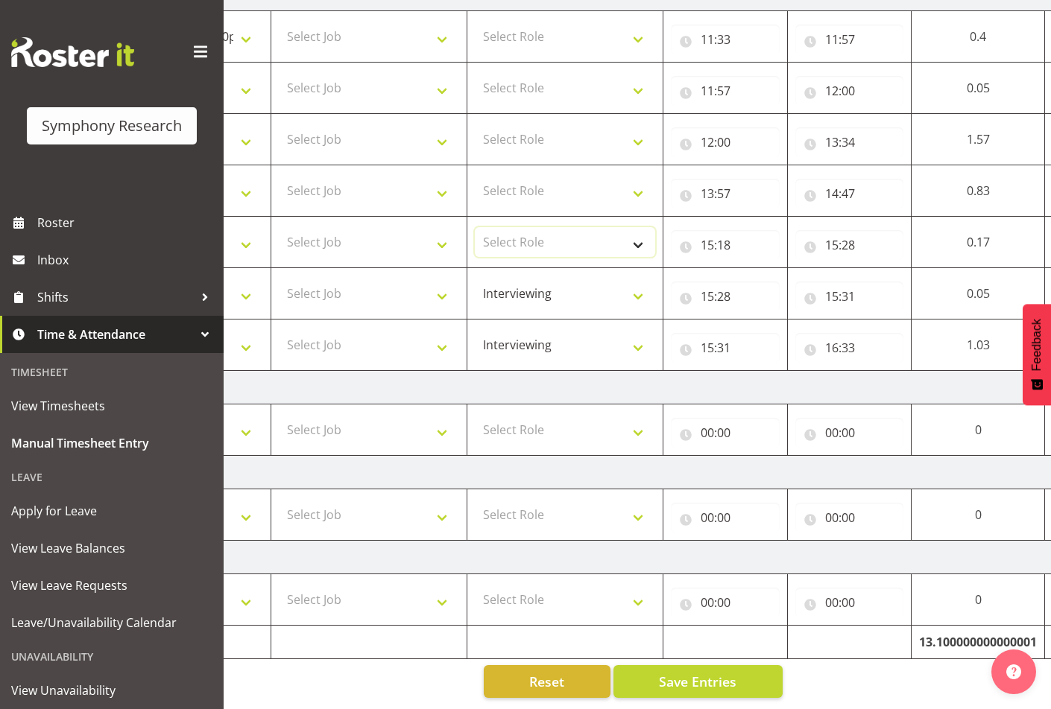
click at [520, 236] on select "Select Role Supervisor Interviewing Briefing" at bounding box center [565, 242] width 180 height 30
select select "47"
click at [475, 227] on select "Select Role Supervisor Interviewing Briefing" at bounding box center [565, 242] width 180 height 30
click at [541, 176] on select "Select Role Supervisor Interviewing Briefing" at bounding box center [565, 191] width 180 height 30
select select "47"
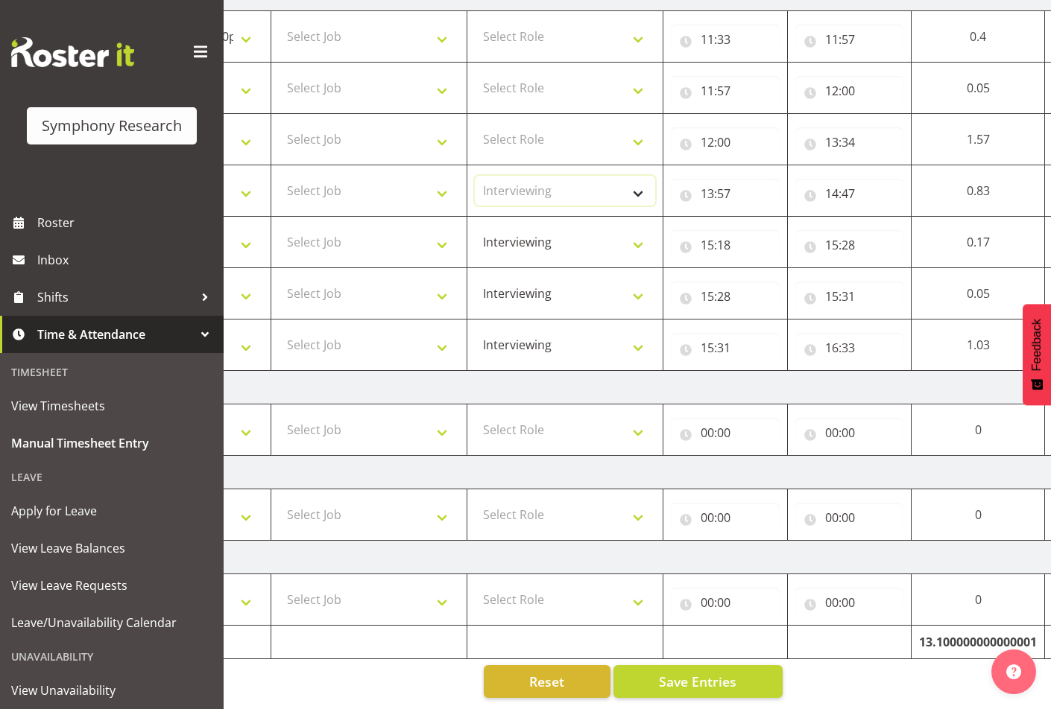
click at [475, 176] on select "Select Role Supervisor Interviewing Briefing" at bounding box center [565, 191] width 180 height 30
click at [549, 132] on select "Select Role Supervisor Interviewing Briefing" at bounding box center [565, 139] width 180 height 30
select select "47"
click at [475, 124] on select "Select Role Supervisor Interviewing Briefing" at bounding box center [565, 139] width 180 height 30
click at [541, 90] on select "Select Role Supervisor Interviewing Briefing" at bounding box center [565, 88] width 180 height 30
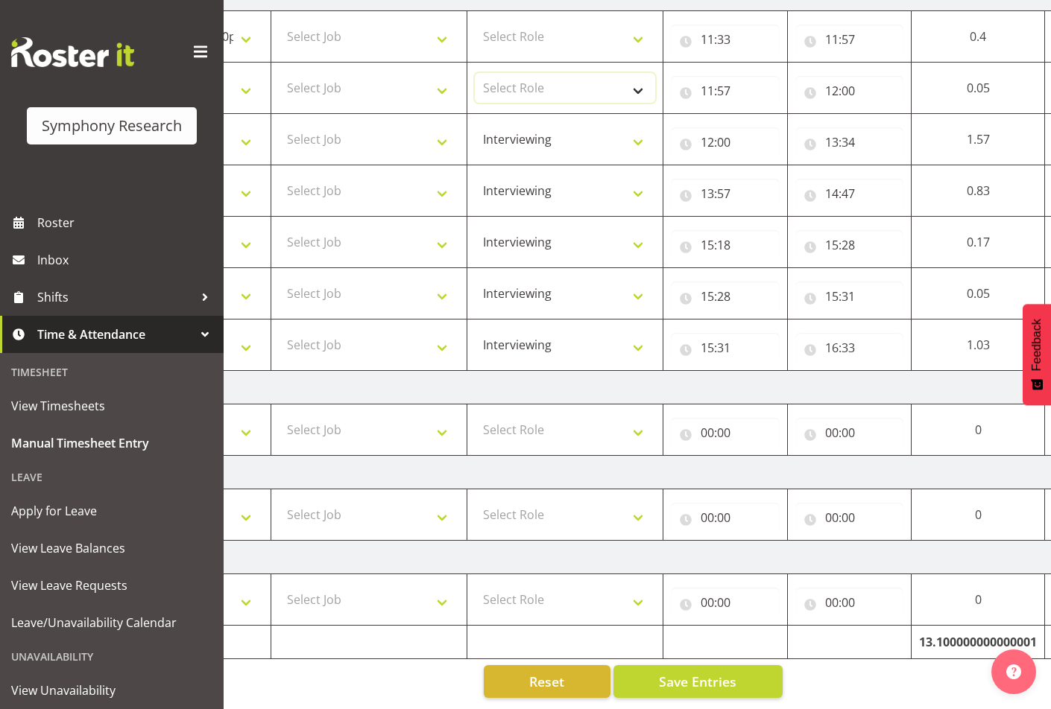
select select "47"
click at [475, 73] on select "Select Role Supervisor Interviewing Briefing" at bounding box center [565, 88] width 180 height 30
click at [583, 30] on select "Select Role Supervisor Interviewing Briefing" at bounding box center [565, 37] width 180 height 30
select select "47"
click at [475, 22] on select "Select Role Supervisor Interviewing Briefing" at bounding box center [565, 37] width 180 height 30
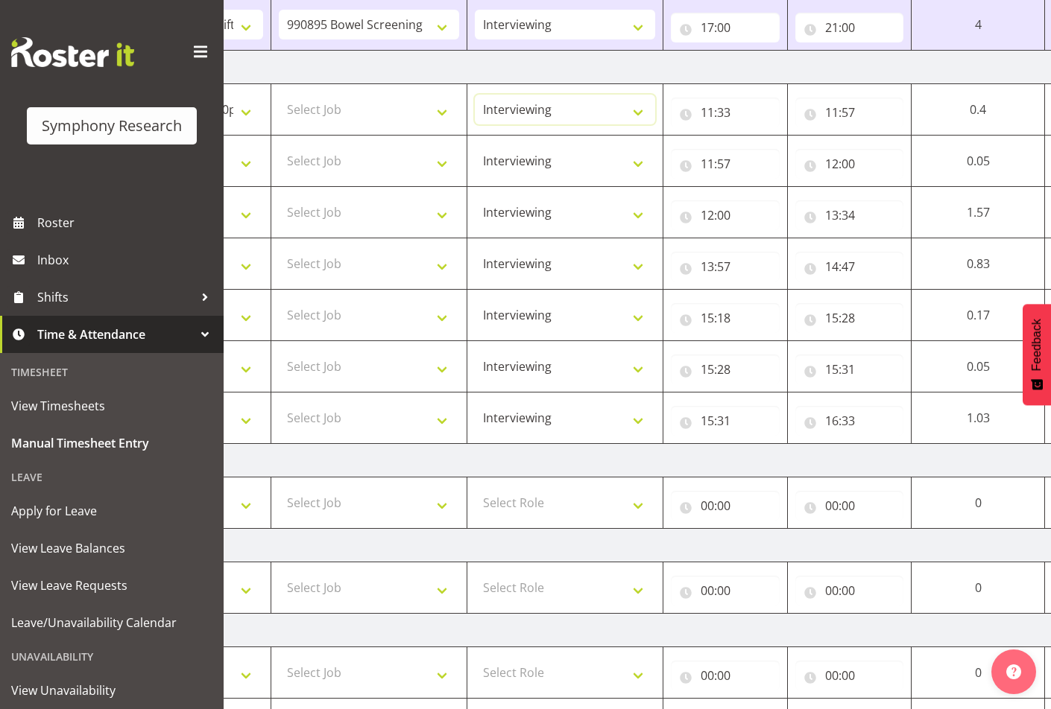
scroll to position [511, 0]
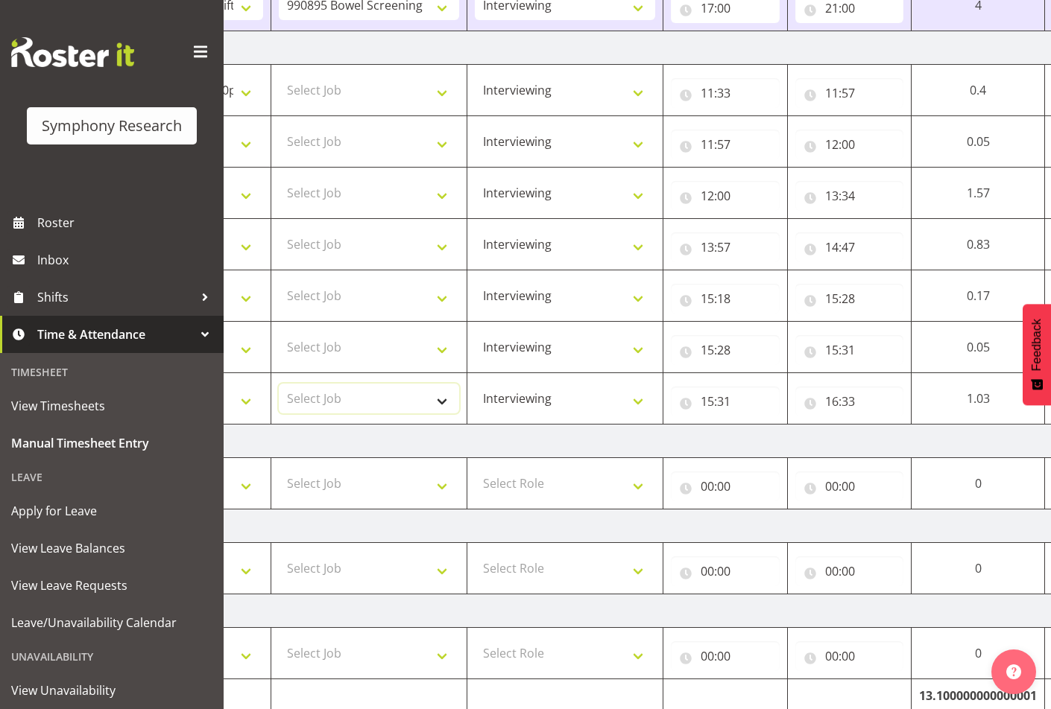
click at [432, 408] on select "Select Job 550060 IF Admin 553492 World Poll Aus Wave 2 Main 2025 553493 World …" at bounding box center [369, 399] width 180 height 30
select select "9426"
click at [279, 384] on select "Select Job 550060 IF Admin 553492 World Poll Aus Wave 2 Main 2025 553493 World …" at bounding box center [369, 399] width 180 height 30
click at [395, 353] on select "Select Job 550060 IF Admin 553492 World Poll Aus Wave 2 Main 2025 553493 World …" at bounding box center [369, 347] width 180 height 30
select select "10575"
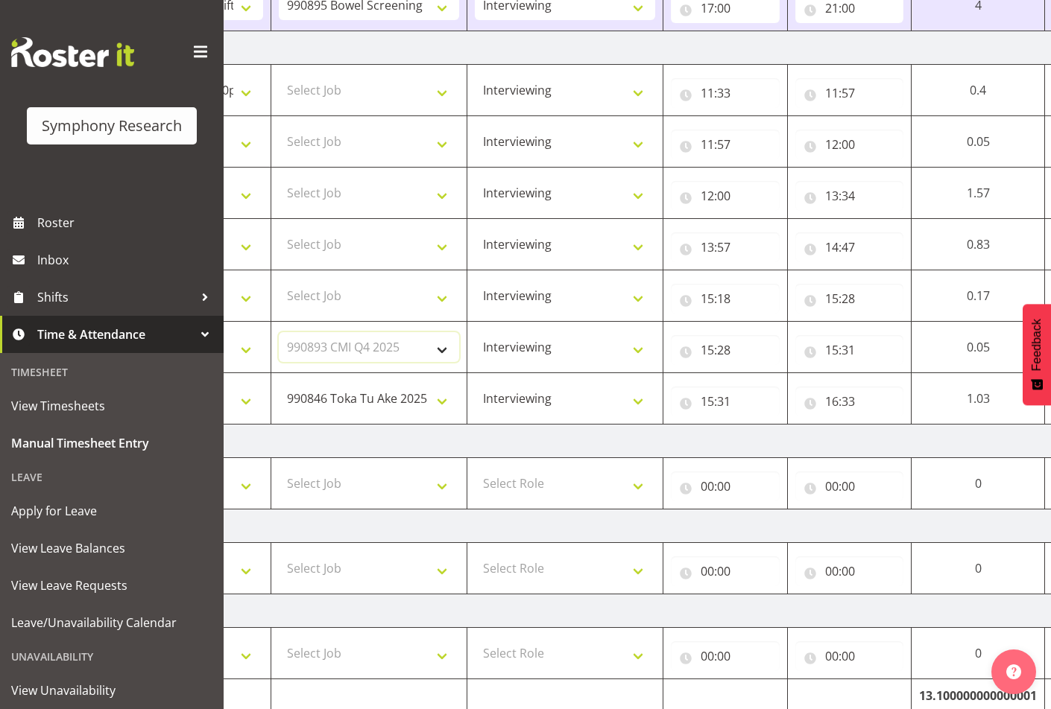
click at [279, 332] on select "Select Job 550060 IF Admin 553492 World Poll Aus Wave 2 Main 2025 553493 World …" at bounding box center [369, 347] width 180 height 30
click at [385, 288] on select "Select Job 550060 IF Admin 553492 World Poll Aus Wave 2 Main 2025 553493 World …" at bounding box center [369, 296] width 180 height 30
click at [279, 281] on select "Select Job 550060 IF Admin 553492 World Poll Aus Wave 2 Main 2025 553493 World …" at bounding box center [369, 296] width 180 height 30
click at [405, 296] on select "550060 IF Admin 553492 World Poll Aus Wave 2 Main 2025 553493 World Poll NZ Wav…" at bounding box center [369, 296] width 180 height 30
select select "9426"
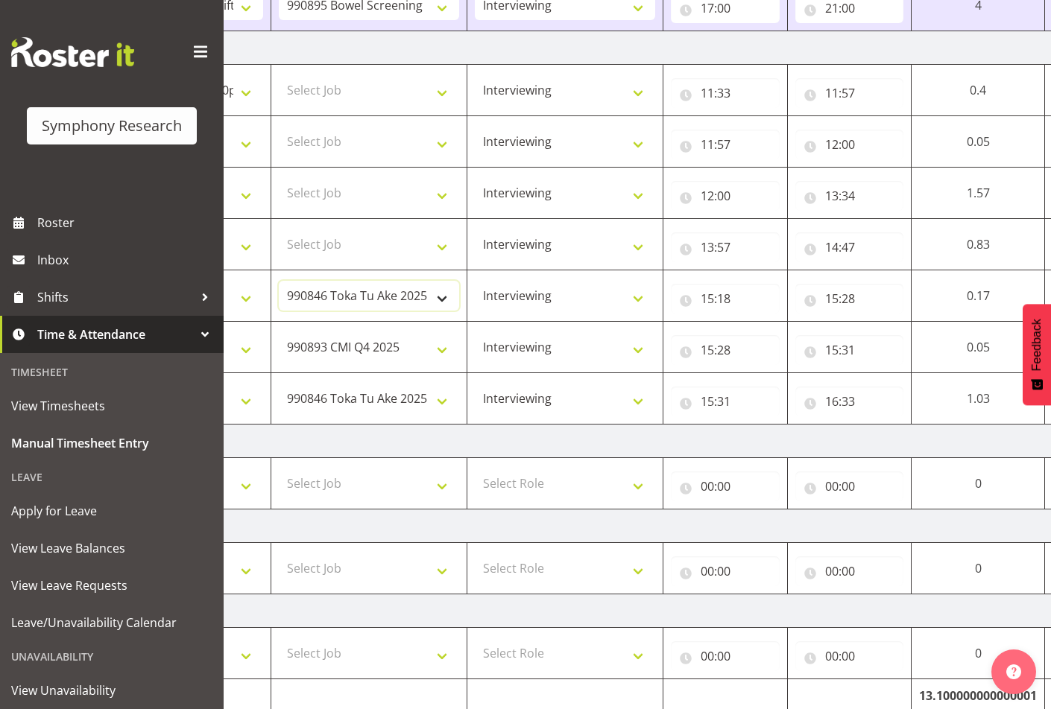
click at [279, 281] on select "550060 IF Admin 553492 World Poll Aus Wave 2 Main 2025 553493 World Poll NZ Wav…" at bounding box center [369, 296] width 180 height 30
click at [437, 254] on select "Select Job 550060 IF Admin 553492 World Poll Aus Wave 2 Main 2025 553493 World …" at bounding box center [369, 245] width 180 height 30
select select "9426"
click at [279, 230] on select "Select Job 550060 IF Admin 553492 World Poll Aus Wave 2 Main 2025 553493 World …" at bounding box center [369, 245] width 180 height 30
click at [371, 197] on select "Select Job 550060 IF Admin 553492 World Poll Aus Wave 2 Main 2025 553493 World …" at bounding box center [369, 193] width 180 height 30
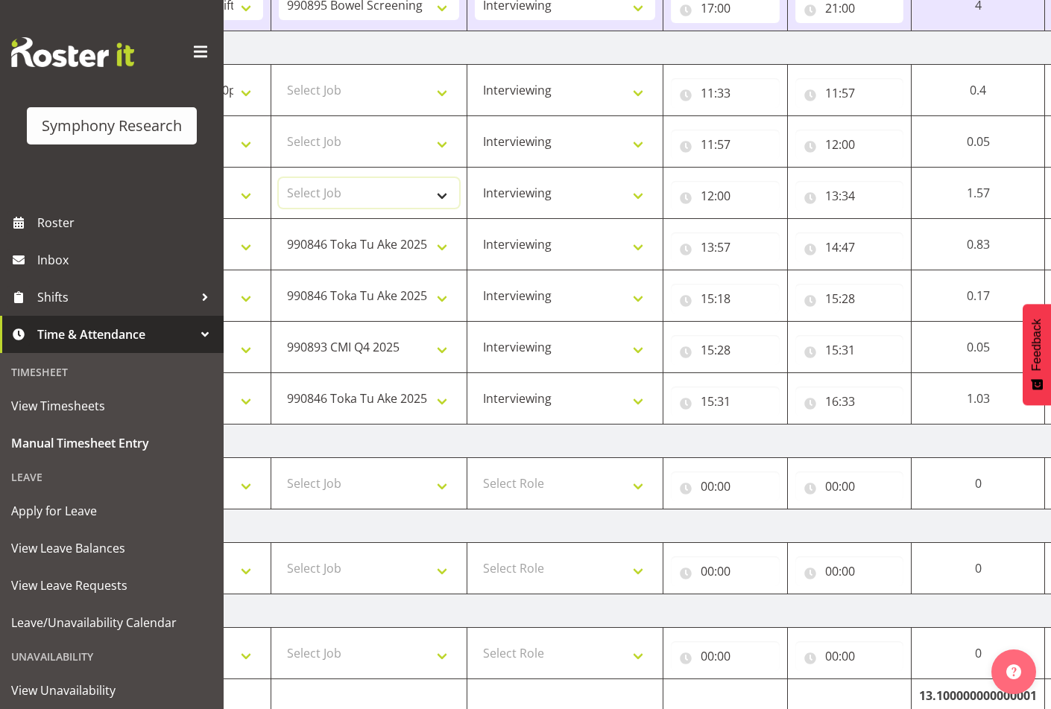
select select "9426"
click at [279, 178] on select "Select Job 550060 IF Admin 553492 World Poll Aus Wave 2 Main 2025 553493 World …" at bounding box center [369, 193] width 180 height 30
click at [390, 150] on select "Select Job 550060 IF Admin 553492 World Poll Aus Wave 2 Main 2025 553493 World …" at bounding box center [369, 142] width 180 height 30
select select "10632"
click at [279, 127] on select "Select Job 550060 IF Admin 553492 World Poll Aus Wave 2 Main 2025 553493 World …" at bounding box center [369, 142] width 180 height 30
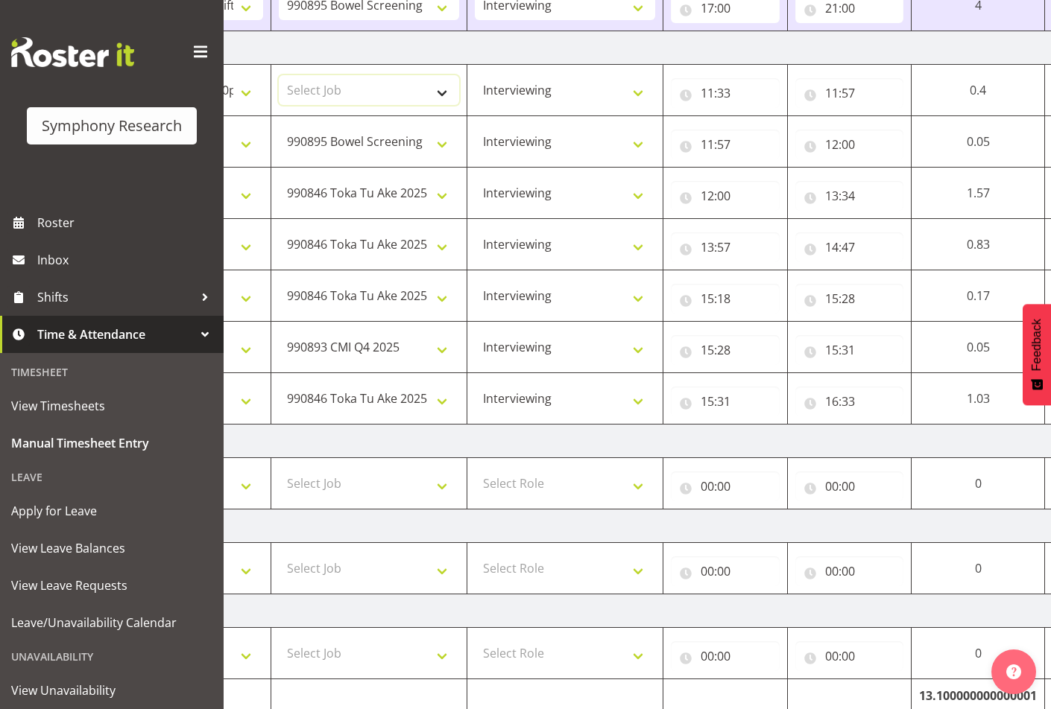
click at [364, 84] on select "Select Job 550060 IF Admin 553492 World Poll Aus Wave 2 Main 2025 553493 World …" at bounding box center [369, 90] width 180 height 30
select select "9426"
click at [279, 75] on select "Select Job 550060 IF Admin 553492 World Poll Aus Wave 2 Main 2025 553493 World …" at bounding box center [369, 90] width 180 height 30
click at [254, 160] on td "Select Shift !!Weekend Residential (Roster IT Shift Label) *Business 9/10am ~ 4…" at bounding box center [173, 141] width 196 height 51
click at [241, 137] on select "Select Shift !!Weekend Residential (Roster IT Shift Label) *Business 9/10am ~ 4…" at bounding box center [173, 142] width 180 height 30
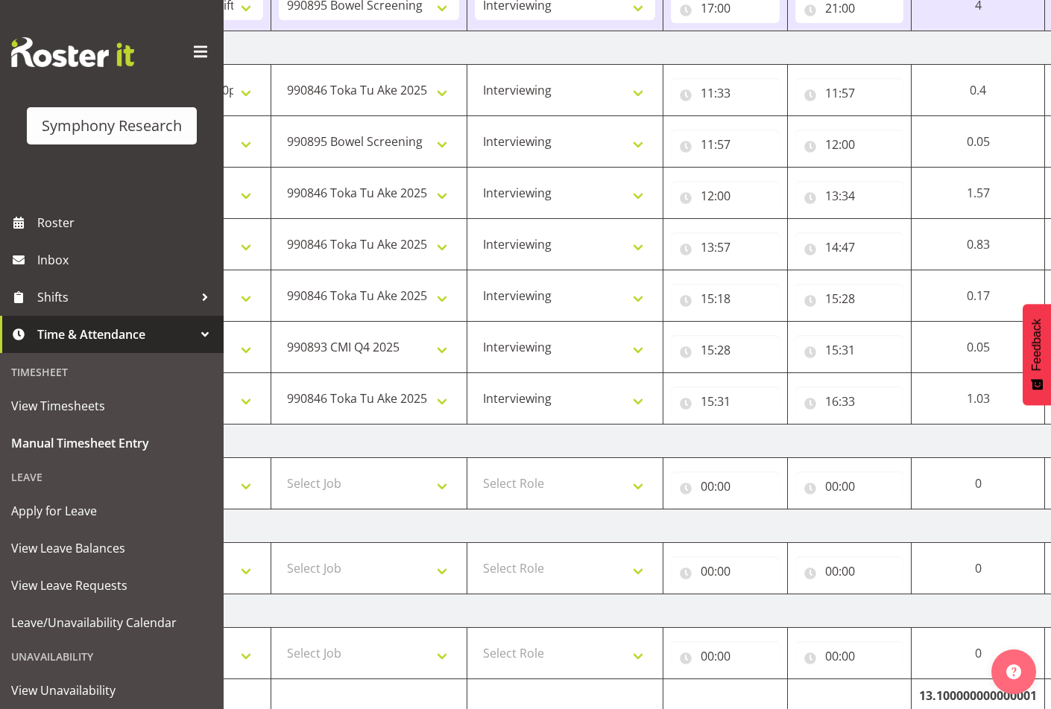
click at [875, 449] on td "Friday 19th September 2025" at bounding box center [596, 442] width 1043 height 34
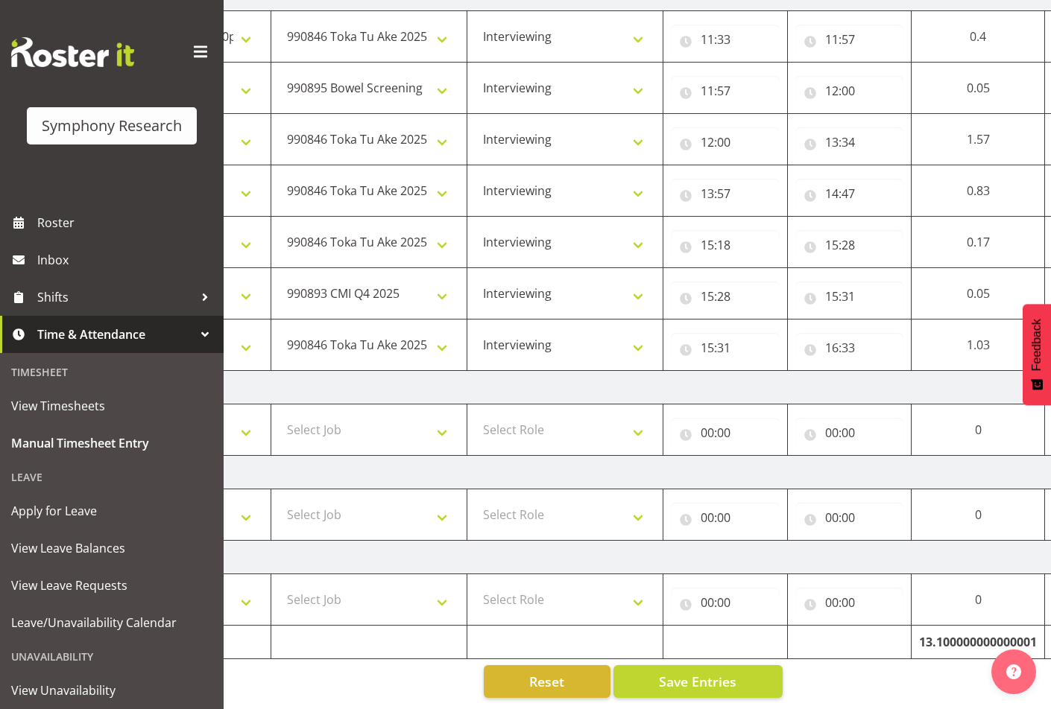
scroll to position [0, 0]
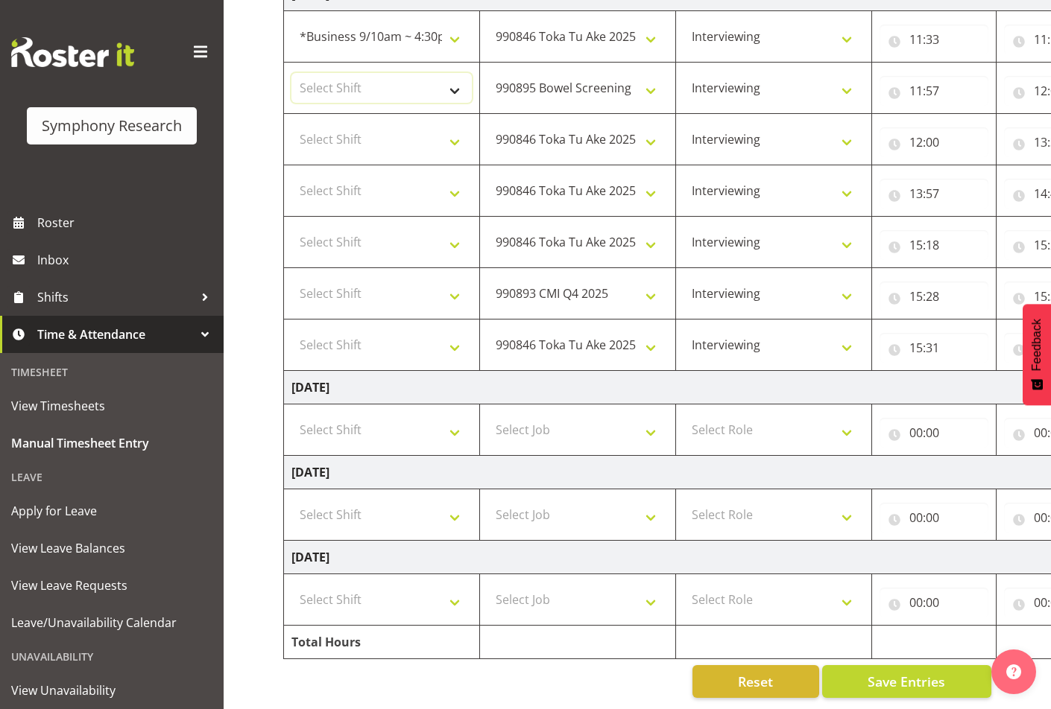
click at [369, 83] on select "Select Shift !!Weekend Residential (Roster IT Shift Label) *Business 9/10am ~ 4…" at bounding box center [381, 88] width 180 height 30
select select "26078"
click at [291, 73] on select "Select Shift !!Weekend Residential (Roster IT Shift Label) *Business 9/10am ~ 4…" at bounding box center [381, 88] width 180 height 30
click at [440, 139] on select "Select Shift !!Weekend Residential (Roster IT Shift Label) *Business 9/10am ~ 4…" at bounding box center [381, 139] width 180 height 30
select select "26078"
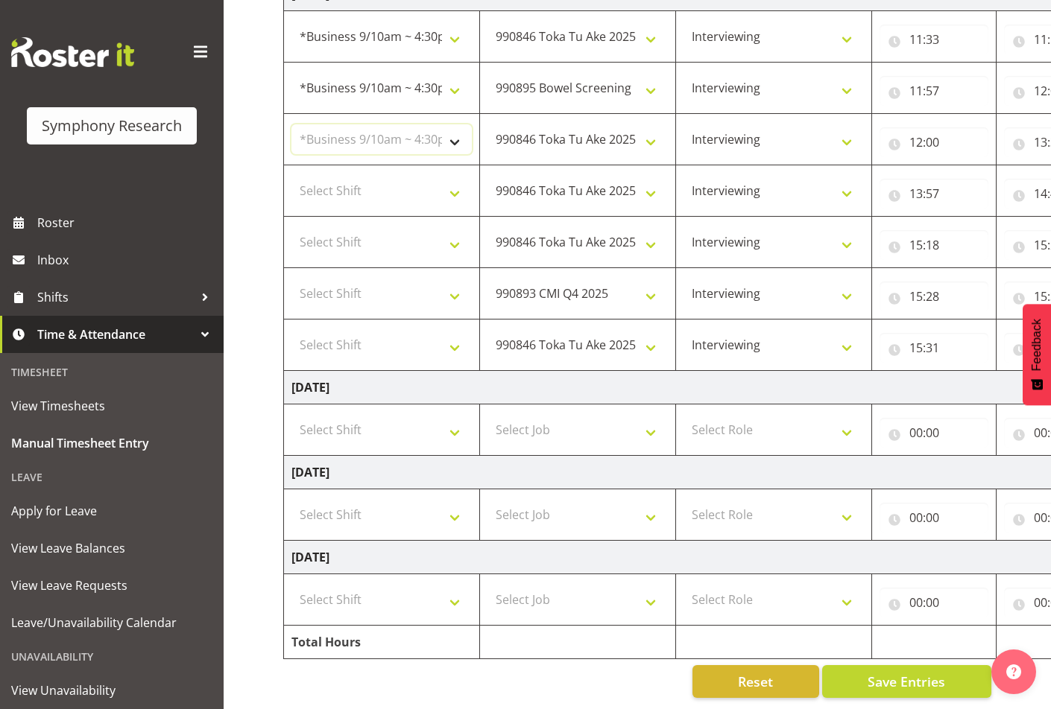
click at [291, 124] on select "Select Shift !!Weekend Residential (Roster IT Shift Label) *Business 9/10am ~ 4…" at bounding box center [381, 139] width 180 height 30
click at [429, 179] on select "Select Shift !!Weekend Residential (Roster IT Shift Label) *Business 9/10am ~ 4…" at bounding box center [381, 191] width 180 height 30
select select "26078"
click at [291, 176] on select "Select Shift !!Weekend Residential (Roster IT Shift Label) *Business 9/10am ~ 4…" at bounding box center [381, 191] width 180 height 30
click at [432, 236] on select "Select Shift !!Weekend Residential (Roster IT Shift Label) *Business 9/10am ~ 4…" at bounding box center [381, 242] width 180 height 30
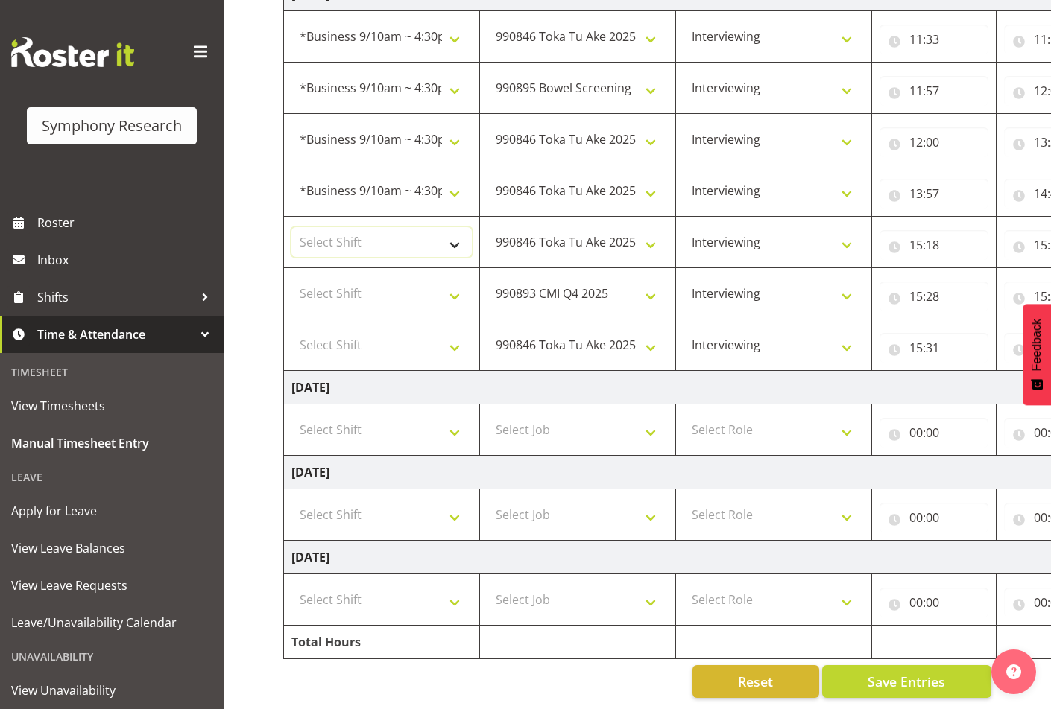
select select "26078"
click at [291, 227] on select "Select Shift !!Weekend Residential (Roster IT Shift Label) *Business 9/10am ~ 4…" at bounding box center [381, 242] width 180 height 30
click at [434, 299] on td "Select Shift !!Weekend Residential (Roster IT Shift Label) *Business 9/10am ~ 4…" at bounding box center [382, 293] width 196 height 51
click at [434, 279] on select "Select Shift !!Weekend Residential (Roster IT Shift Label) *Business 9/10am ~ 4…" at bounding box center [381, 294] width 180 height 30
select select "26078"
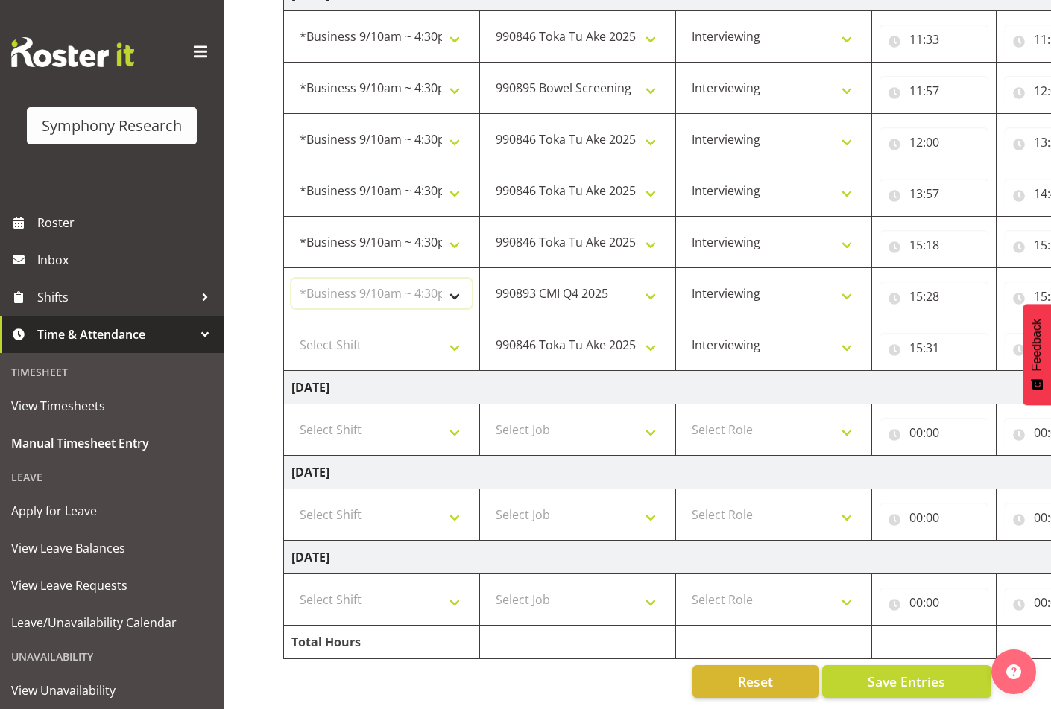
click at [291, 279] on select "Select Shift !!Weekend Residential (Roster IT Shift Label) *Business 9/10am ~ 4…" at bounding box center [381, 294] width 180 height 30
click at [437, 341] on select "Select Shift !!Weekend Residential (Roster IT Shift Label) *Business 9/10am ~ 4…" at bounding box center [381, 345] width 180 height 30
select select "26078"
click at [291, 330] on select "Select Shift !!Weekend Residential (Roster IT Shift Label) *Business 9/10am ~ 4…" at bounding box center [381, 345] width 180 height 30
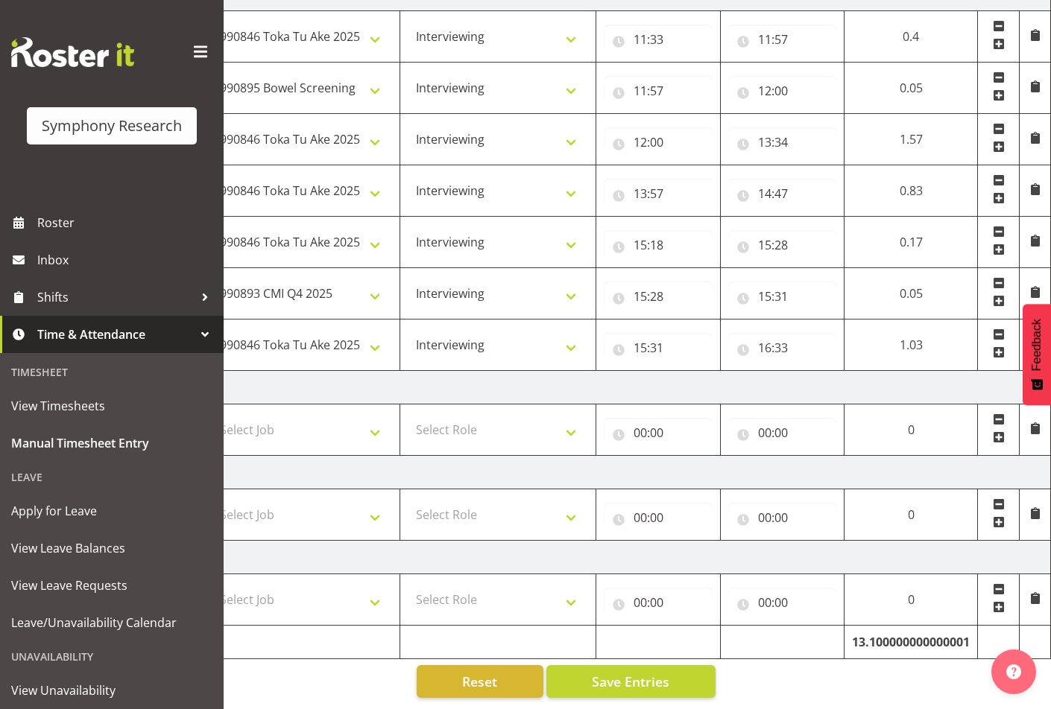
drag, startPoint x: 1000, startPoint y: 343, endPoint x: 984, endPoint y: 353, distance: 18.8
click at [998, 347] on span at bounding box center [999, 353] width 12 height 12
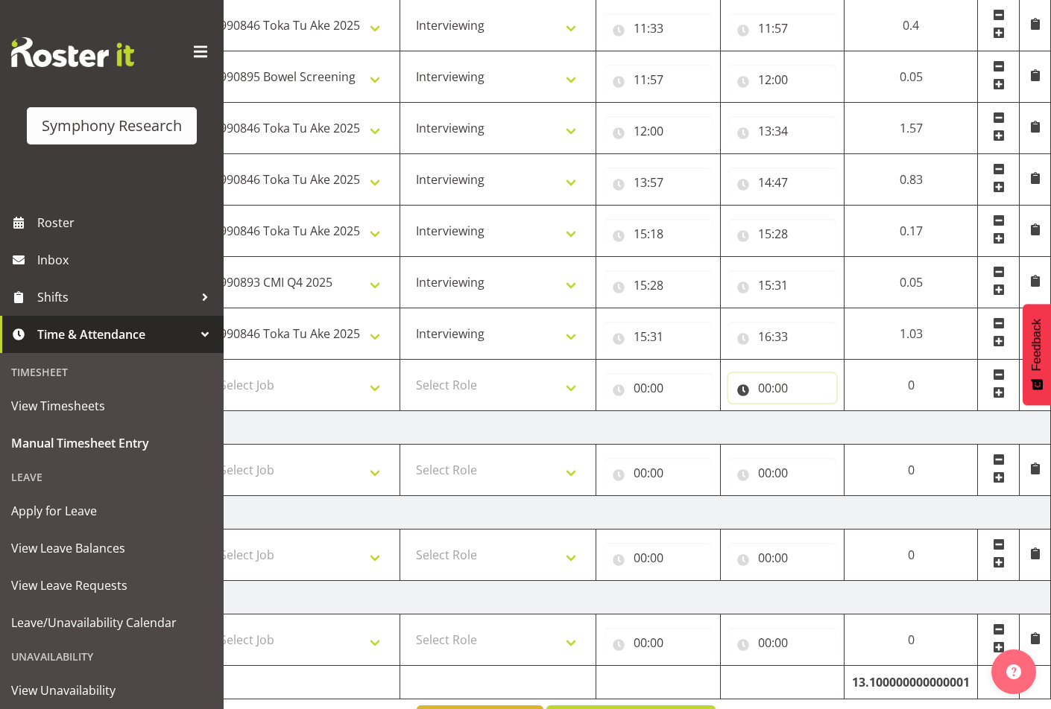
click at [809, 395] on input "00:00" at bounding box center [782, 388] width 109 height 30
click at [825, 424] on select "00 01 02 03 04 05 06 07 08 09 10 11 12 13 14 15 16 17 18 19 20 21 22 23" at bounding box center [830, 427] width 34 height 30
select select "21"
click at [847, 412] on select "00 01 02 03 04 05 06 07 08 09 10 11 12 13 14 15 16 17 18 19 20 21 22 23" at bounding box center [830, 427] width 34 height 30
type input "21:00"
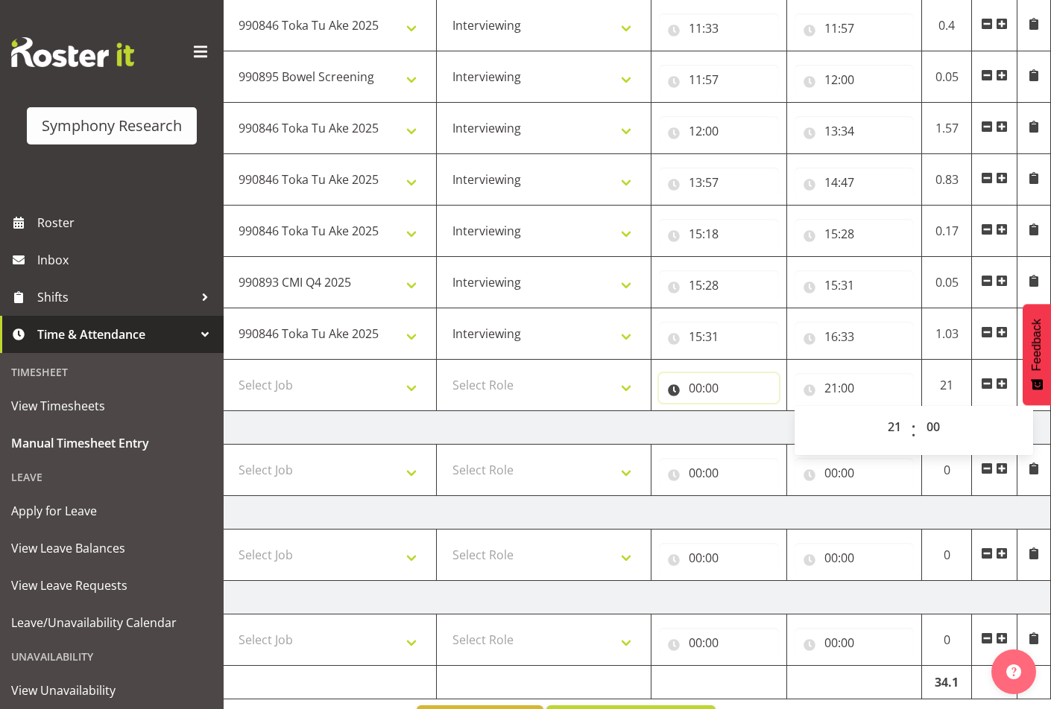
click at [710, 385] on input "00:00" at bounding box center [719, 388] width 120 height 30
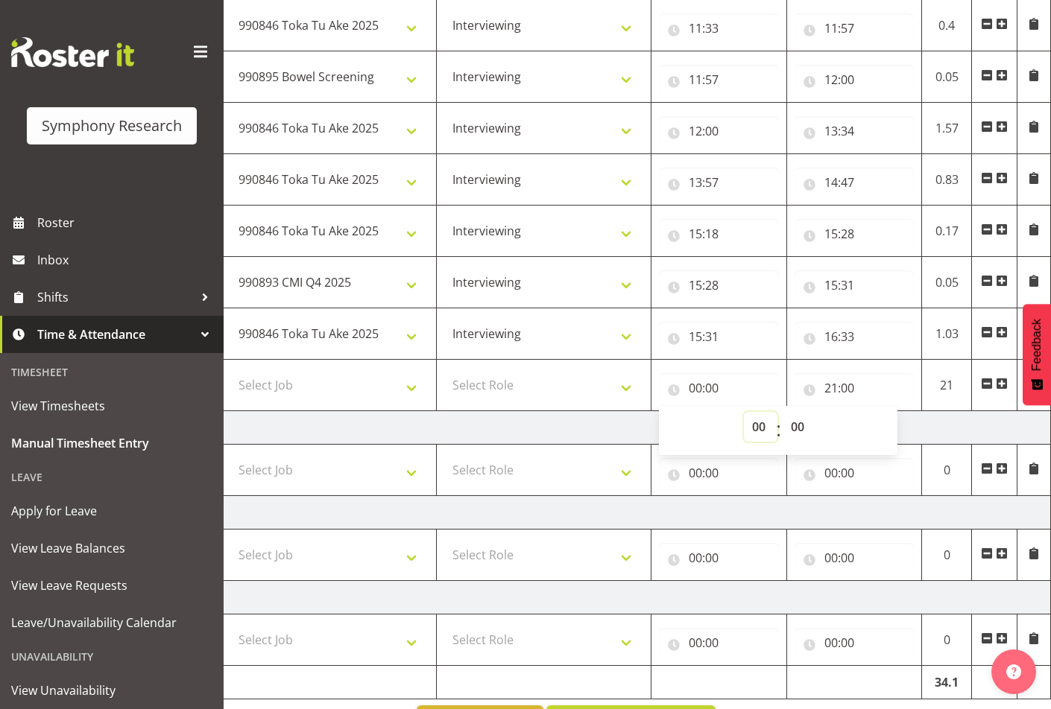
click at [762, 429] on select "00 01 02 03 04 05 06 07 08 09 10 11 12 13 14 15 16 17 18 19 20 21 22 23" at bounding box center [761, 427] width 34 height 30
select select "17"
click at [744, 412] on select "00 01 02 03 04 05 06 07 08 09 10 11 12 13 14 15 16 17 18 19 20 21 22 23" at bounding box center [761, 427] width 34 height 30
type input "17:00"
click at [546, 387] on select "Select Role Supervisor Interviewing Briefing" at bounding box center [543, 385] width 199 height 30
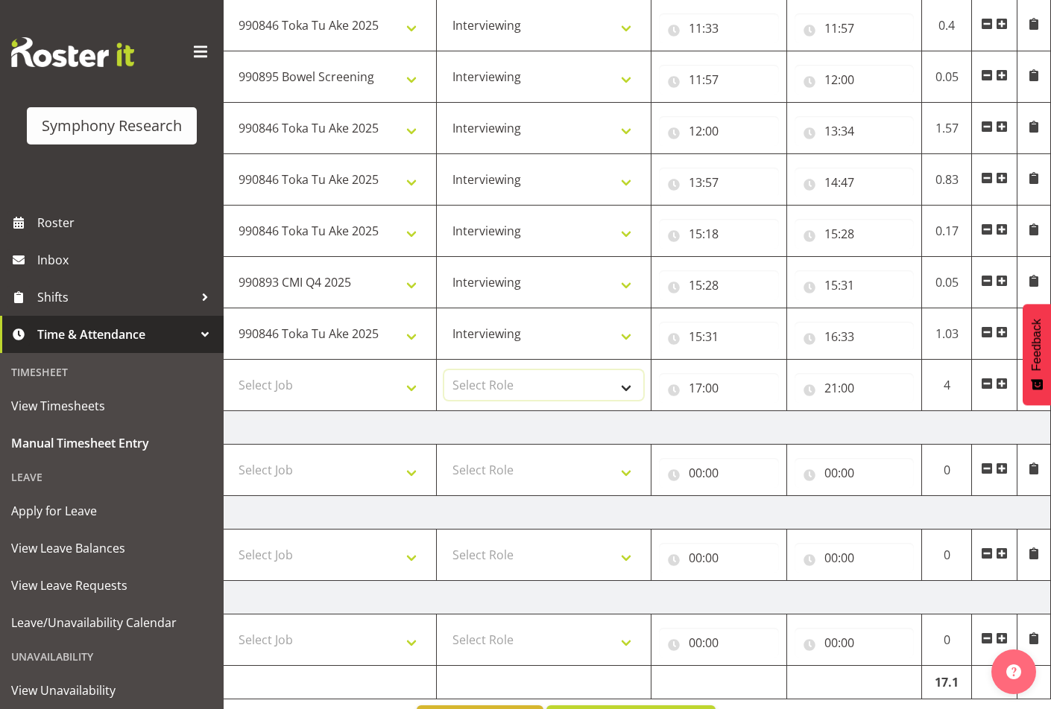
select select "47"
click at [444, 370] on select "Select Role Supervisor Interviewing Briefing" at bounding box center [543, 385] width 199 height 30
click at [390, 385] on select "Select Job 550060 IF Admin 553492 World Poll Aus Wave 2 Main 2025 553493 World …" at bounding box center [329, 385] width 199 height 30
select select "10632"
click at [230, 370] on select "Select Job 550060 IF Admin 553492 World Poll Aus Wave 2 Main 2025 553493 World …" at bounding box center [329, 385] width 199 height 30
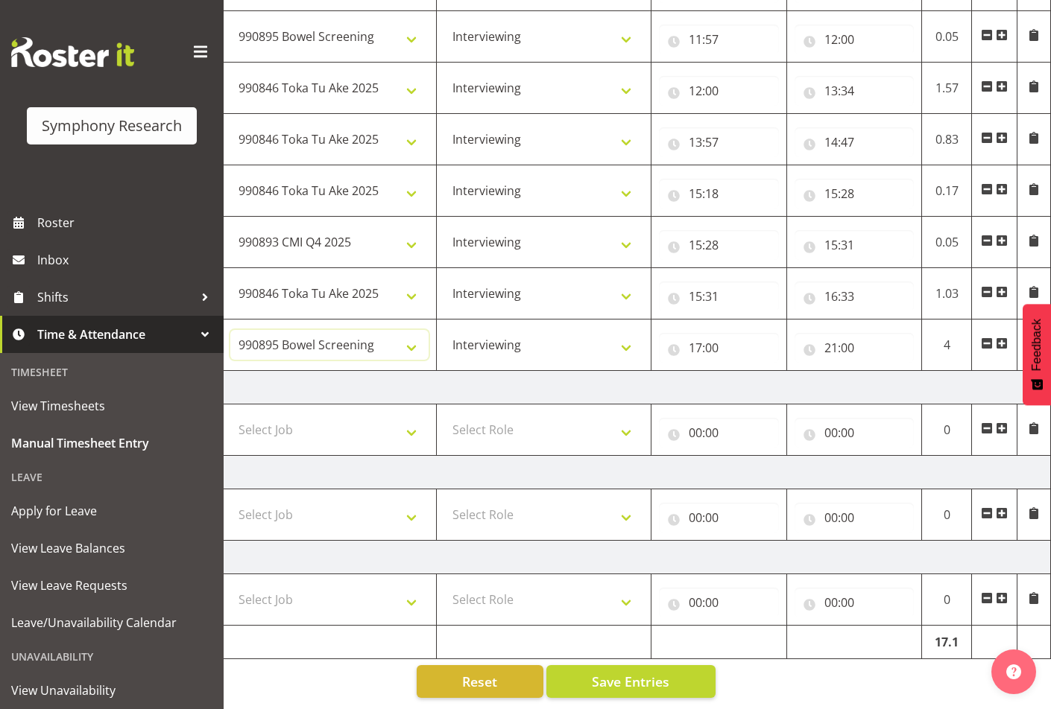
scroll to position [0, 0]
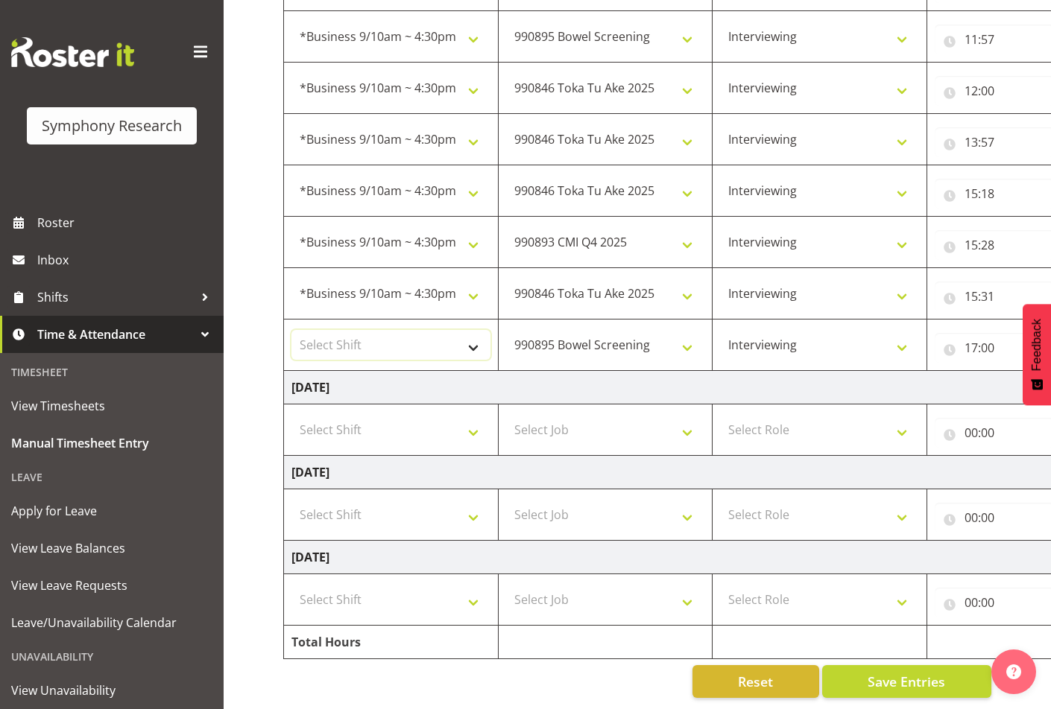
drag, startPoint x: 382, startPoint y: 343, endPoint x: 367, endPoint y: 338, distance: 15.8
click at [382, 343] on select "Select Shift !!Weekend Residential (Roster IT Shift Label) *Business 9/10am ~ 4…" at bounding box center [390, 345] width 199 height 30
select select "48116"
click at [291, 330] on select "Select Shift !!Weekend Residential (Roster IT Shift Label) *Business 9/10am ~ 4…" at bounding box center [390, 345] width 199 height 30
click at [920, 672] on span "Save Entries" at bounding box center [906, 681] width 78 height 19
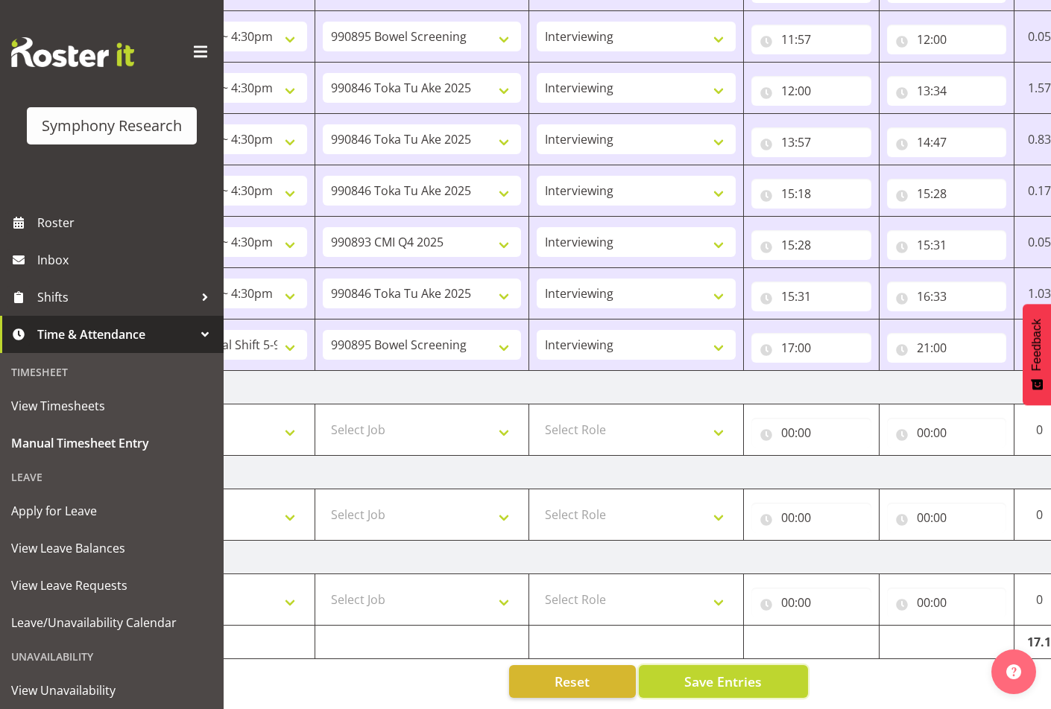
scroll to position [0, 276]
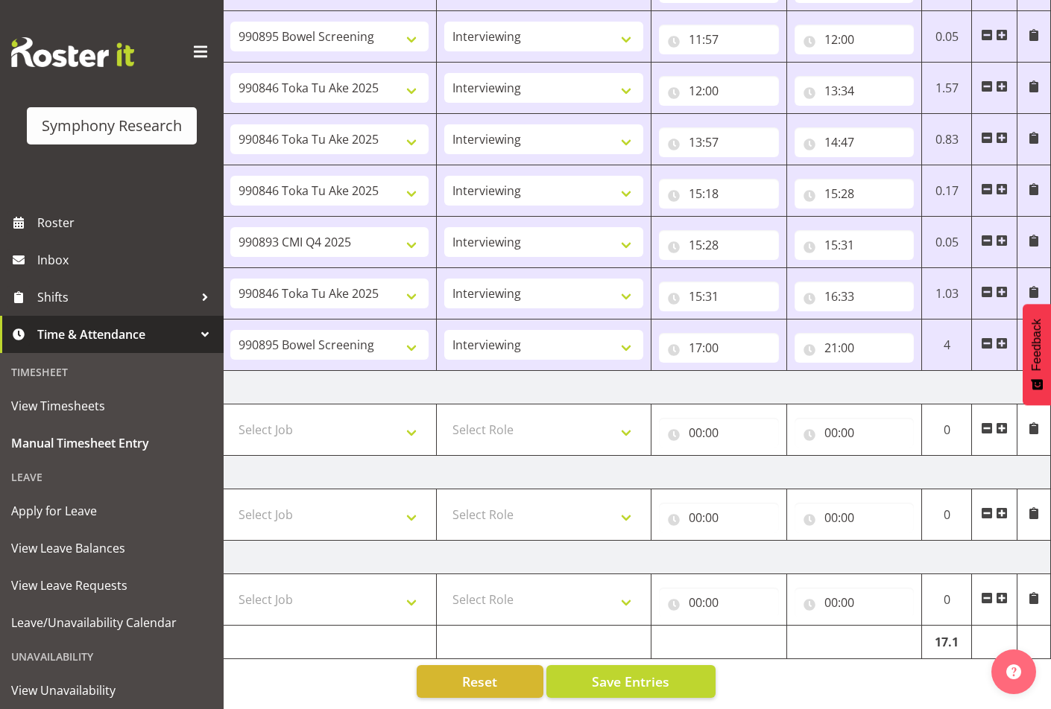
click at [901, 541] on td "Sunday 21st September 2025" at bounding box center [529, 558] width 1043 height 34
